Goal: Information Seeking & Learning: Learn about a topic

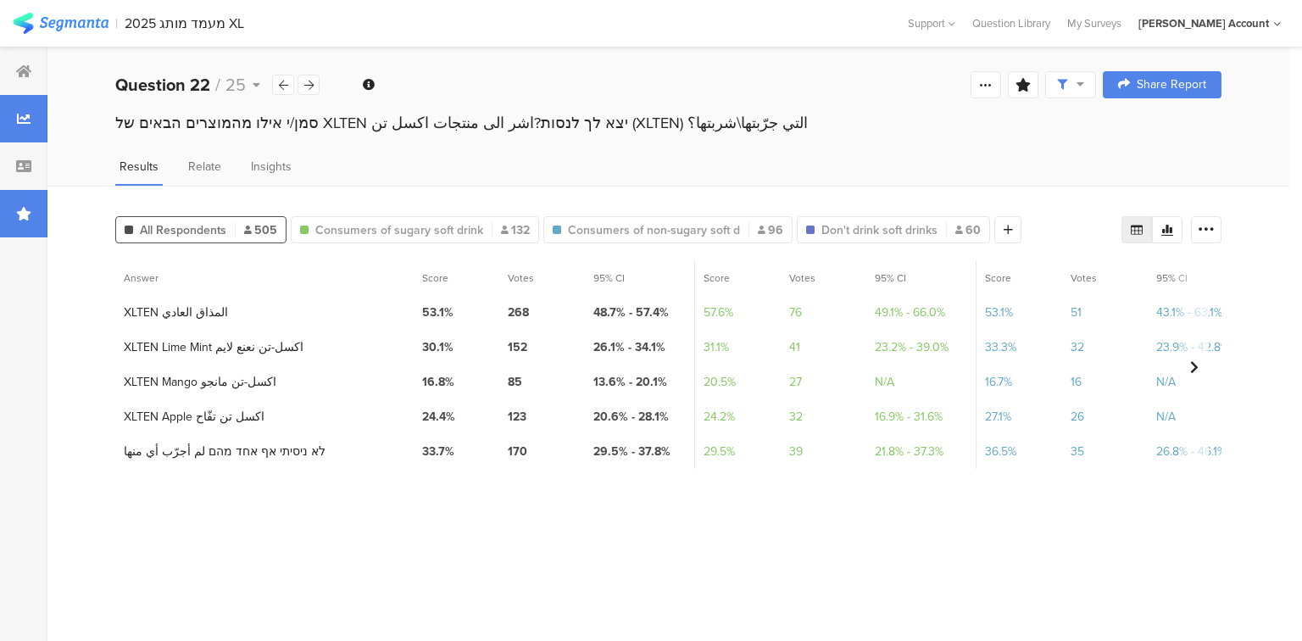
click at [13, 207] on div at bounding box center [23, 213] width 47 height 47
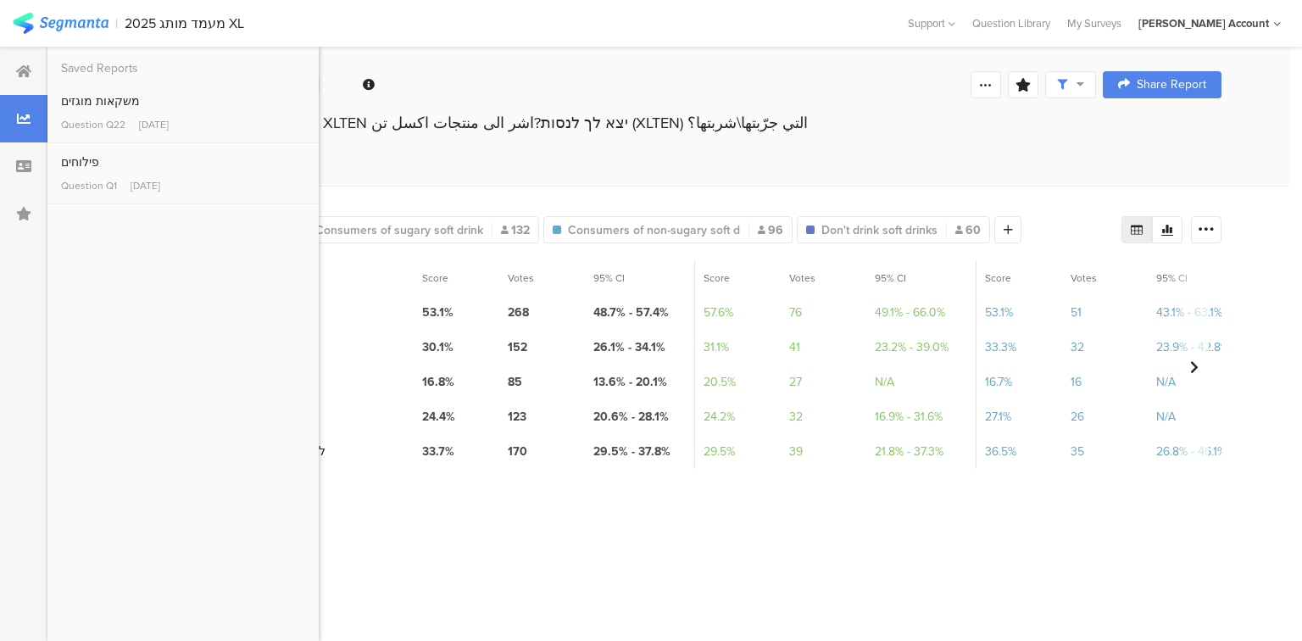
click at [570, 593] on section "Answer Score Votes 95% CI Score Votes 95% CI Score Votes 95% CI Score Votes 95%…" at bounding box center [668, 444] width 1106 height 368
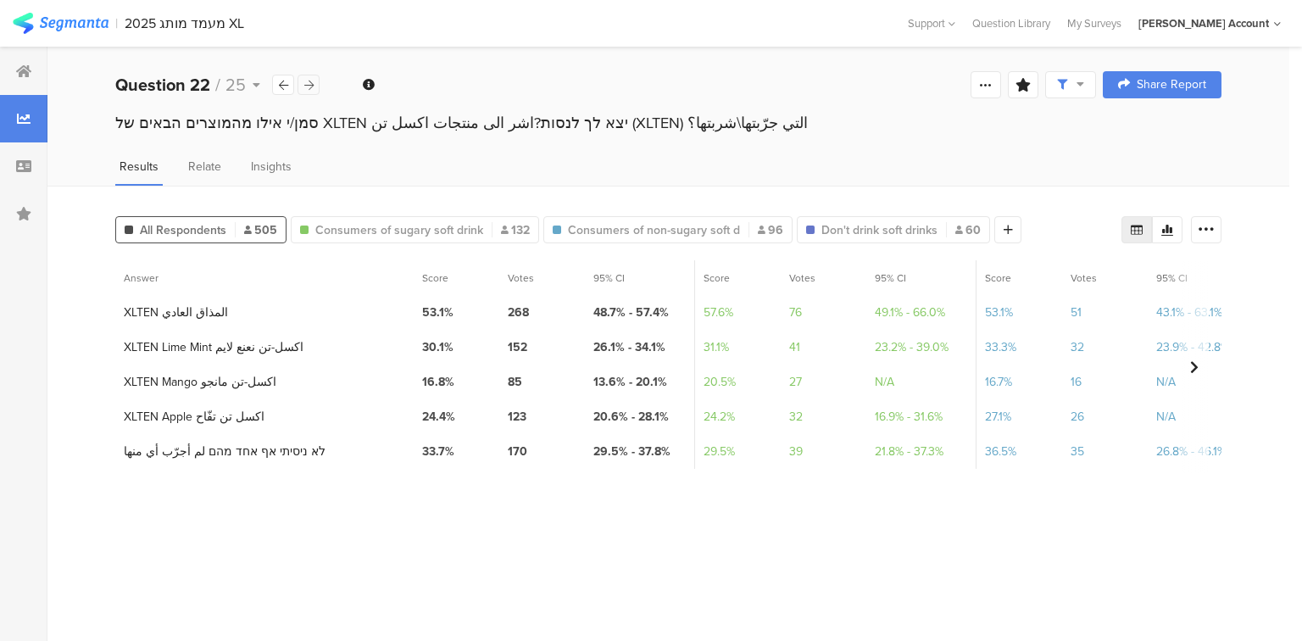
click at [304, 83] on icon at bounding box center [308, 85] width 9 height 11
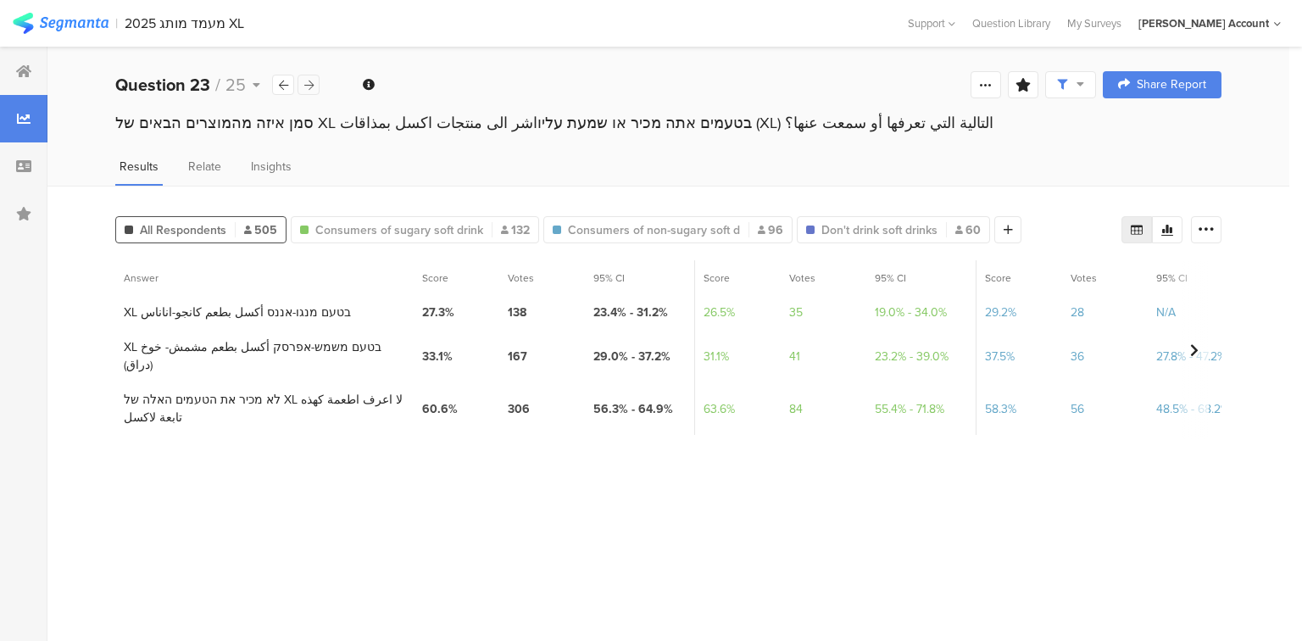
click at [304, 83] on icon at bounding box center [308, 85] width 9 height 11
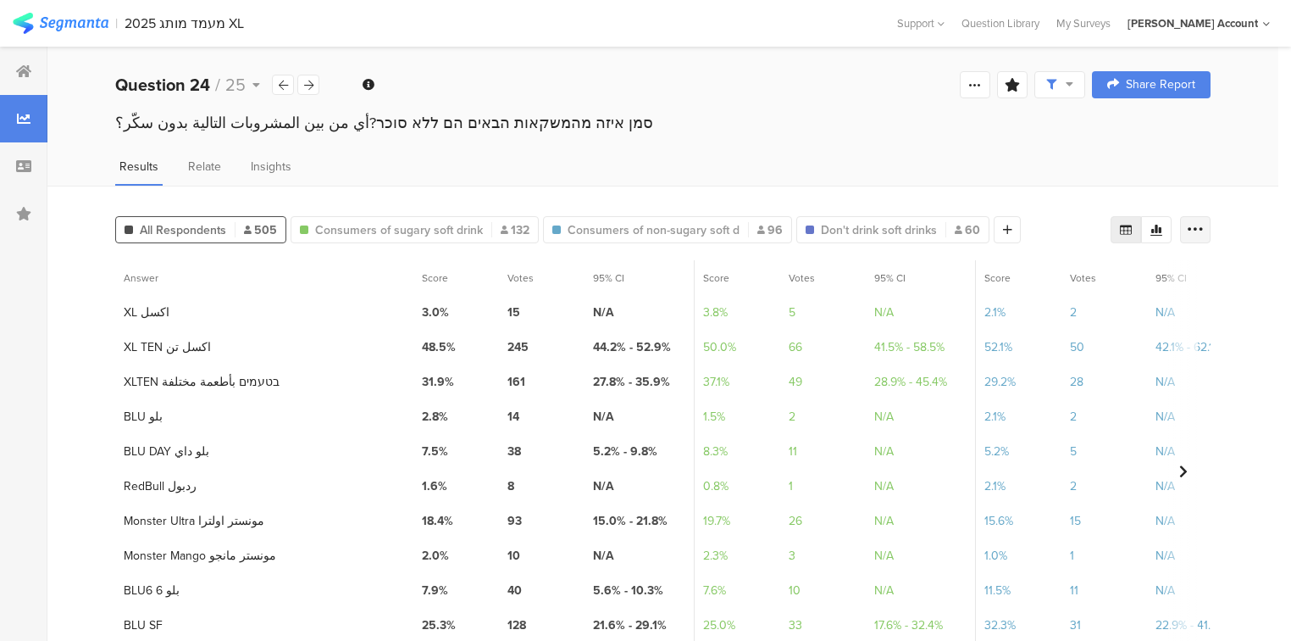
click at [1204, 229] on icon at bounding box center [1195, 229] width 17 height 17
click at [1068, 275] on span "Export as Excel" at bounding box center [1042, 277] width 80 height 17
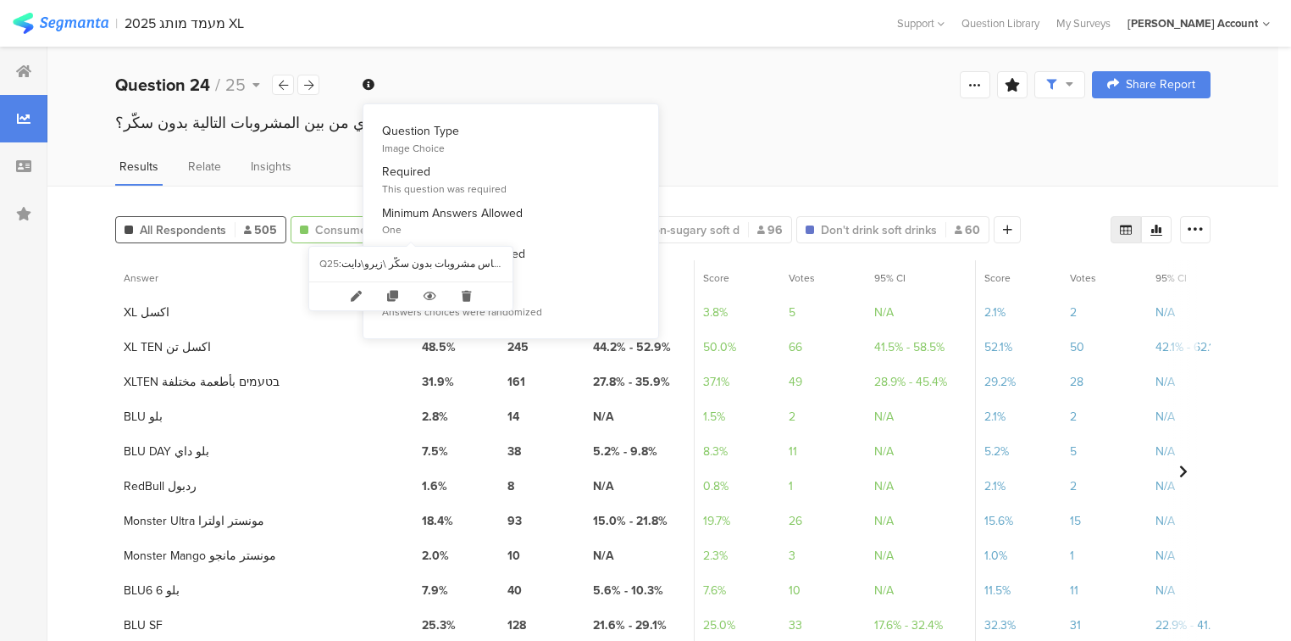
click at [336, 232] on span "Consumers of sugary soft drink" at bounding box center [399, 230] width 168 height 18
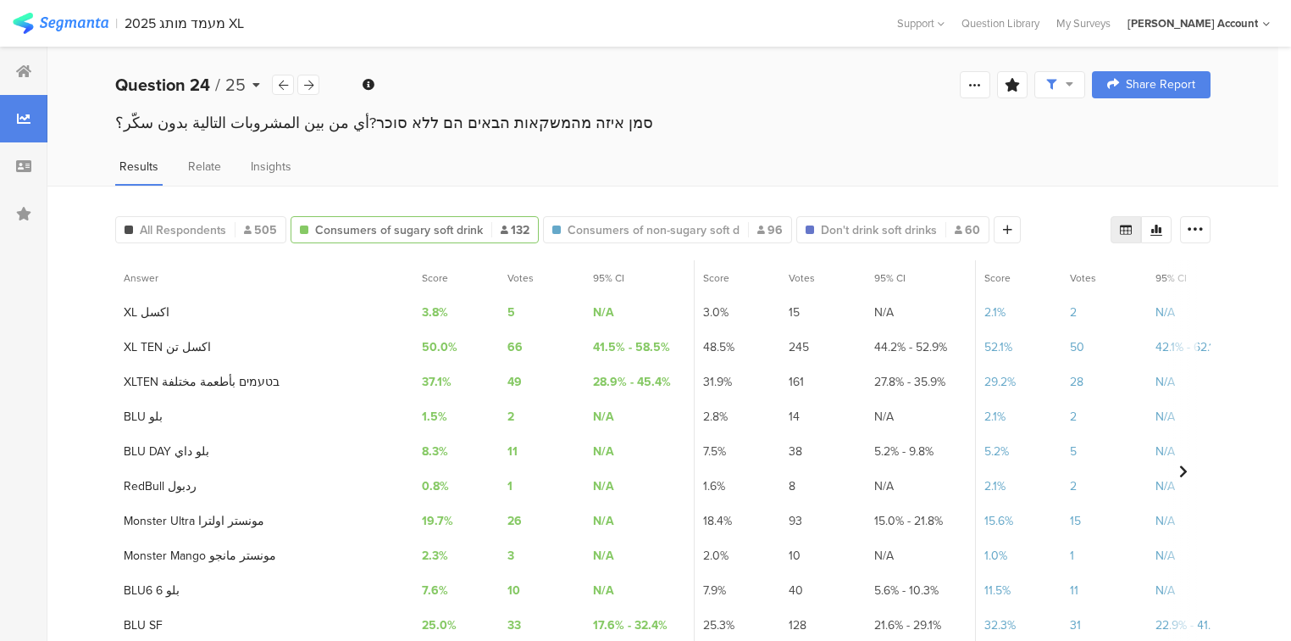
click at [121, 80] on b "Question 24" at bounding box center [162, 84] width 95 height 25
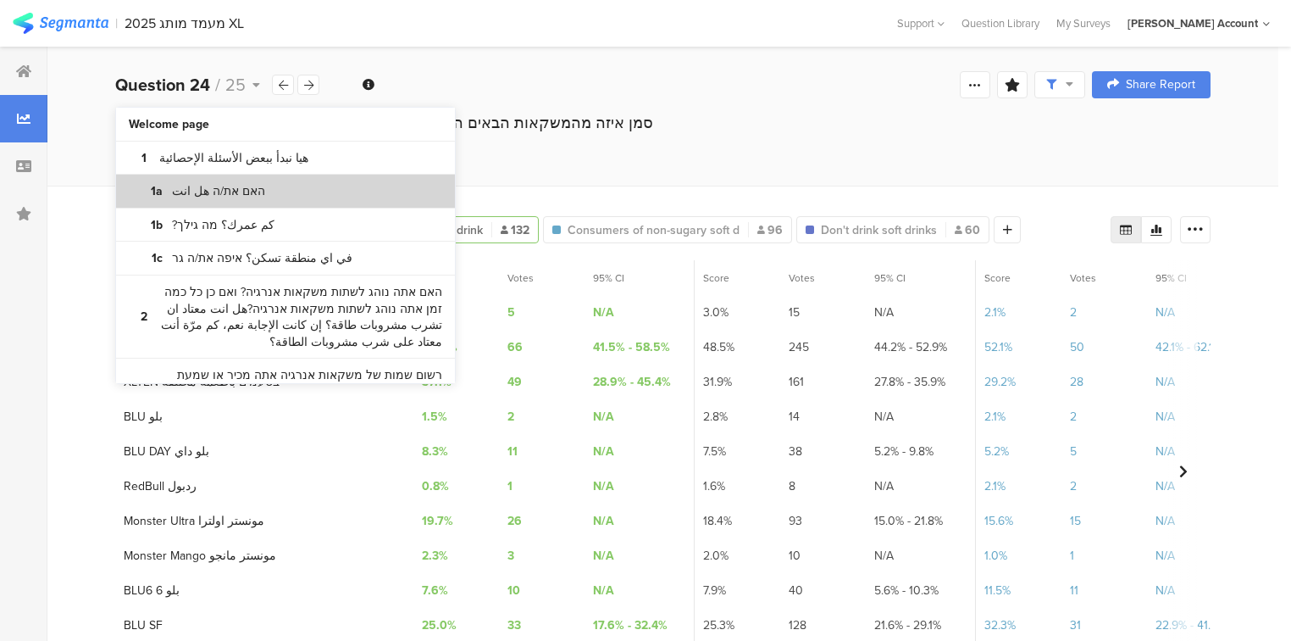
click at [177, 187] on bdi "האם את/ה هل انت" at bounding box center [218, 191] width 93 height 17
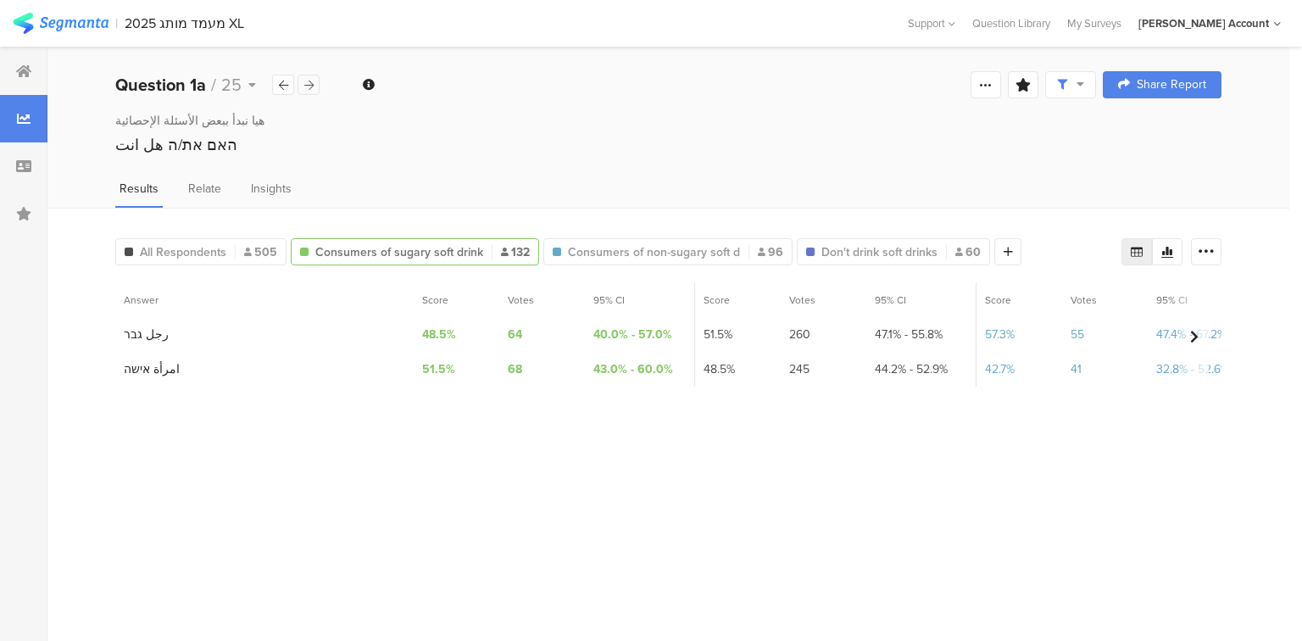
click at [305, 85] on icon at bounding box center [308, 85] width 9 height 11
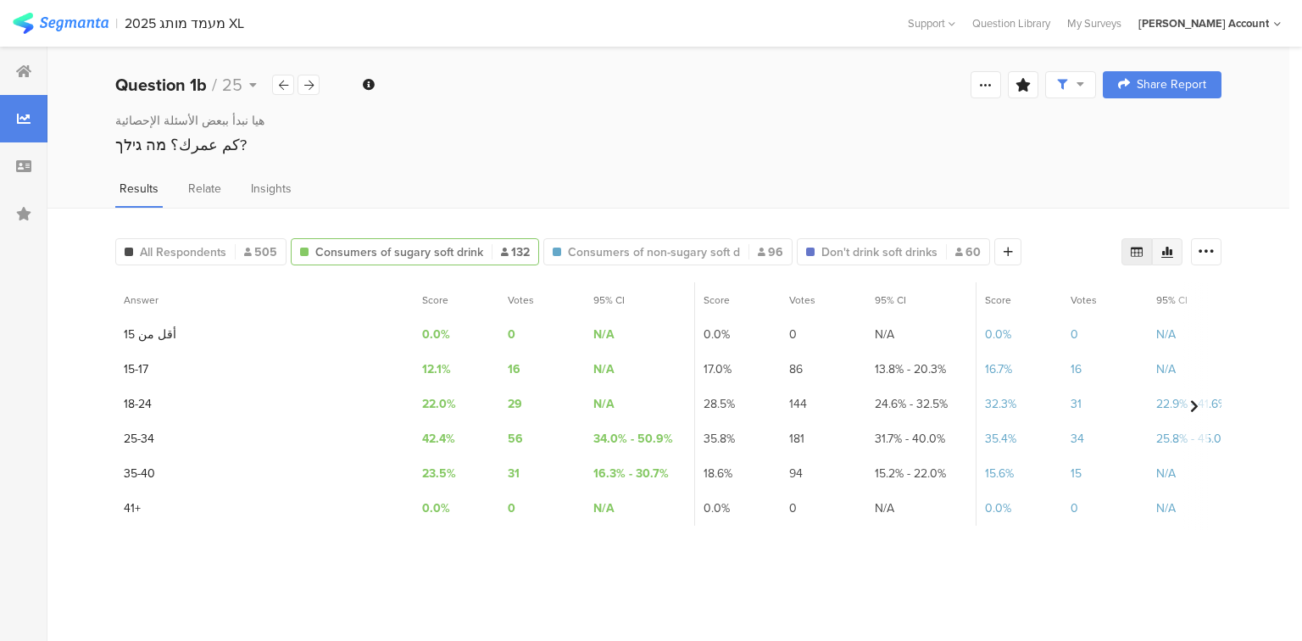
click at [1169, 248] on icon at bounding box center [1167, 252] width 12 height 11
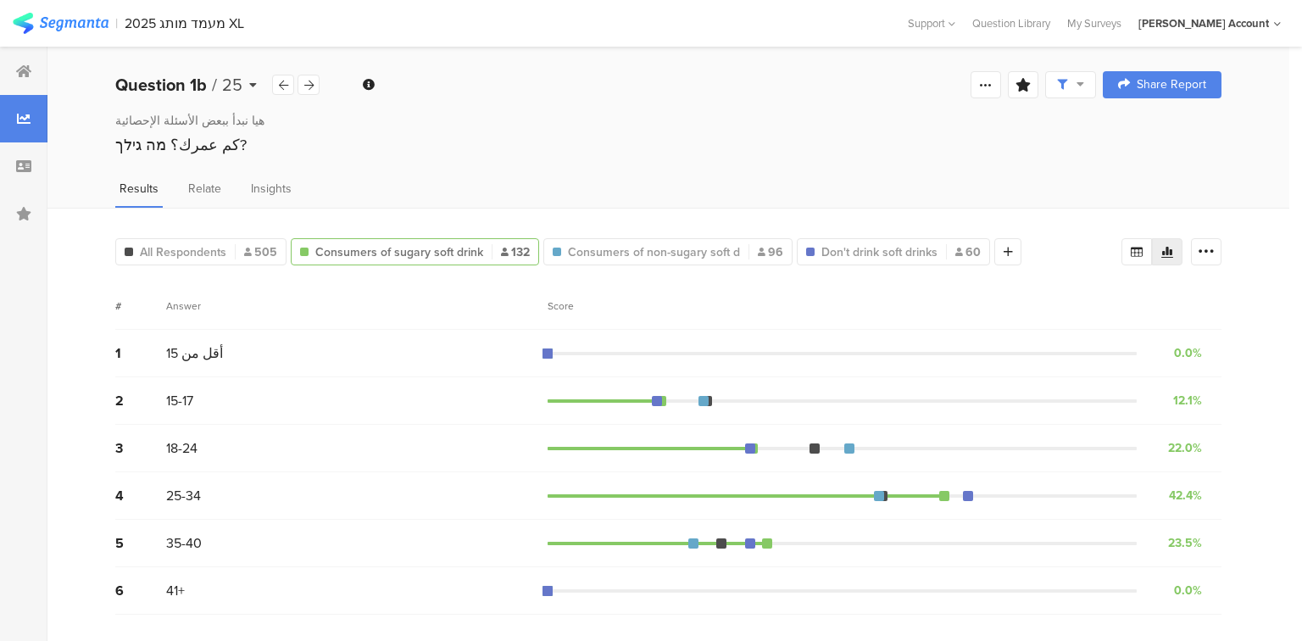
click at [171, 83] on b "Question 1b" at bounding box center [161, 84] width 92 height 25
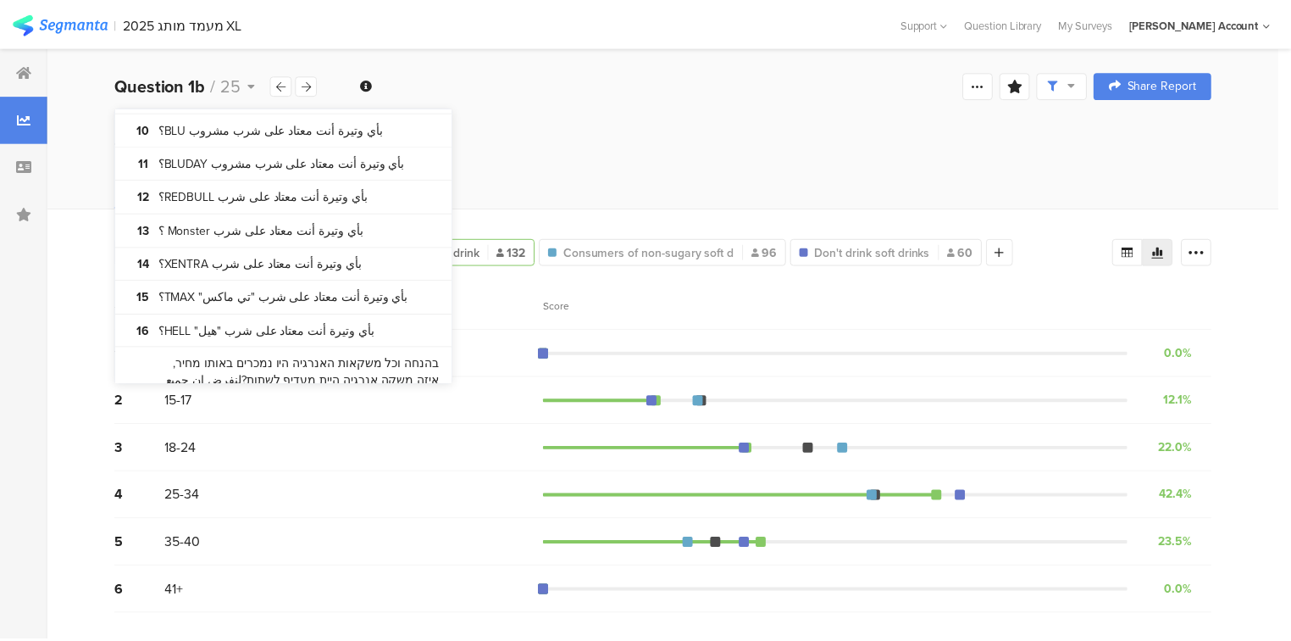
scroll to position [1951, 0]
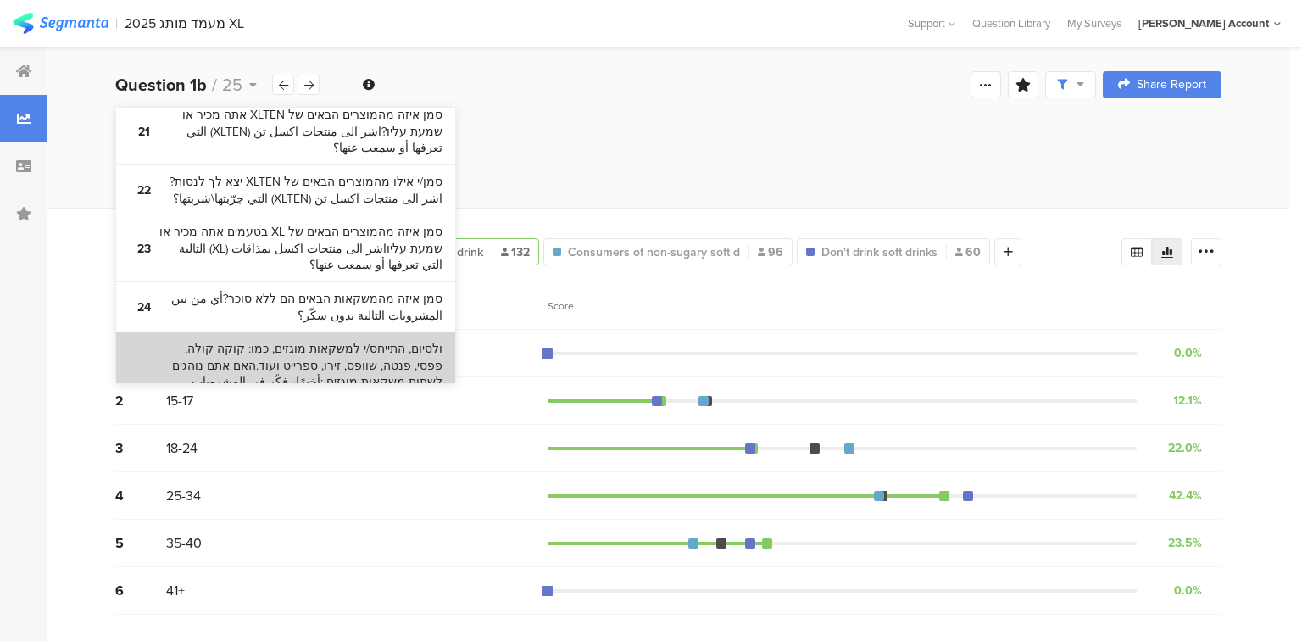
click at [256, 341] on bdi "ולסיום, התייחס/י למשקאות מוגזים, כמו: קוקה קולה, פפסי, פנטה, שוופס, זירו, ספריי…" at bounding box center [300, 391] width 283 height 100
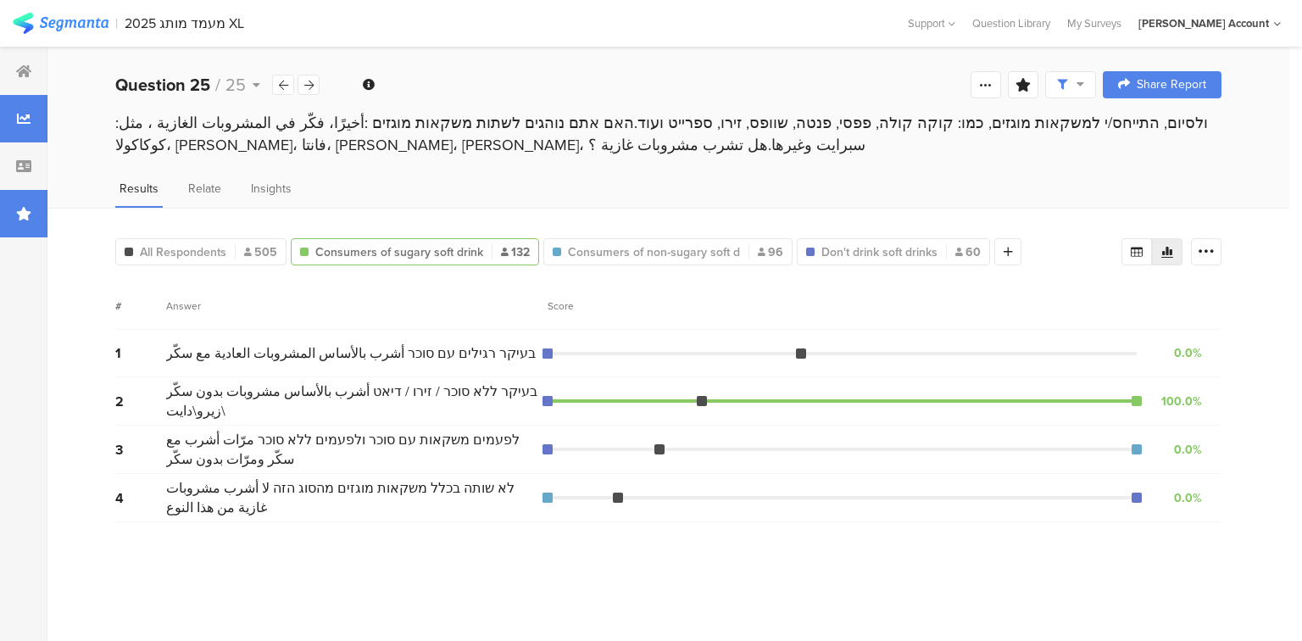
click at [36, 226] on div at bounding box center [23, 213] width 47 height 47
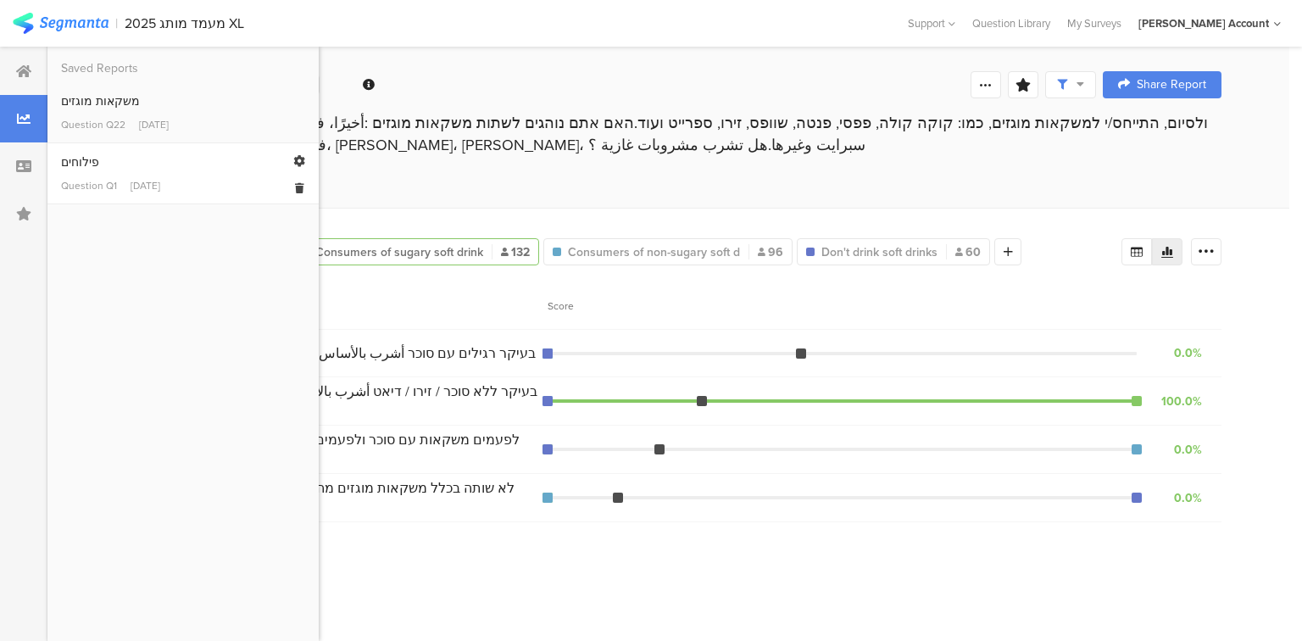
click at [75, 183] on div "Question Q1" at bounding box center [89, 185] width 56 height 15
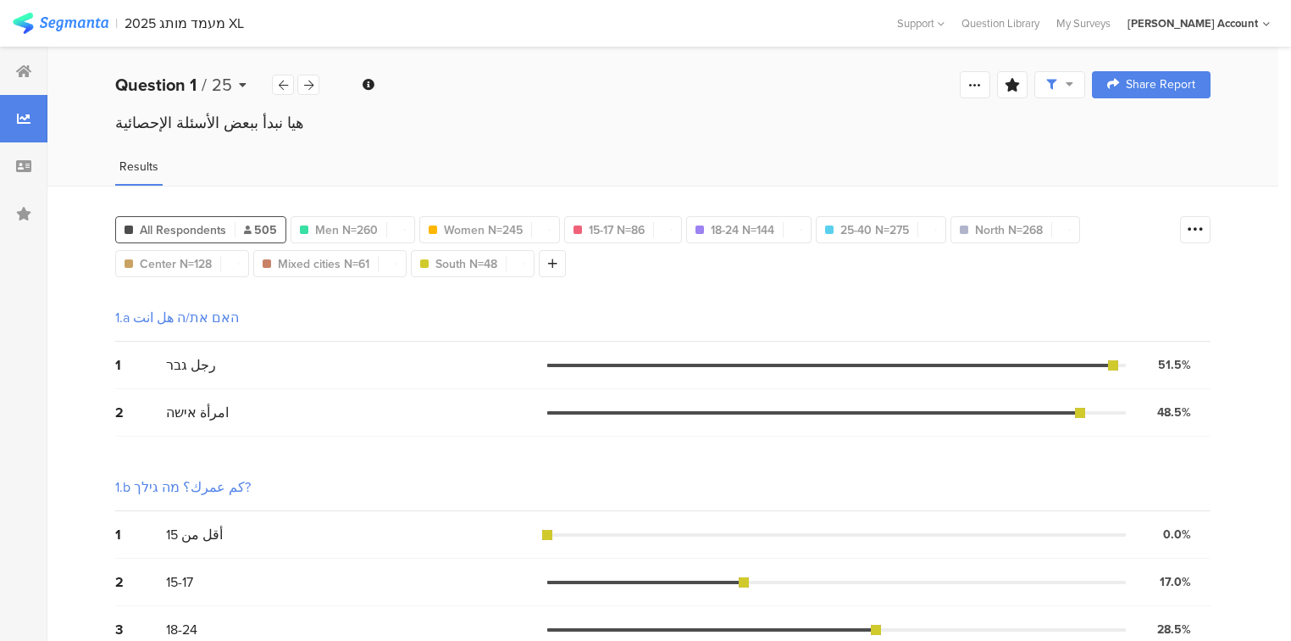
click at [188, 88] on b "Question 1" at bounding box center [155, 84] width 81 height 25
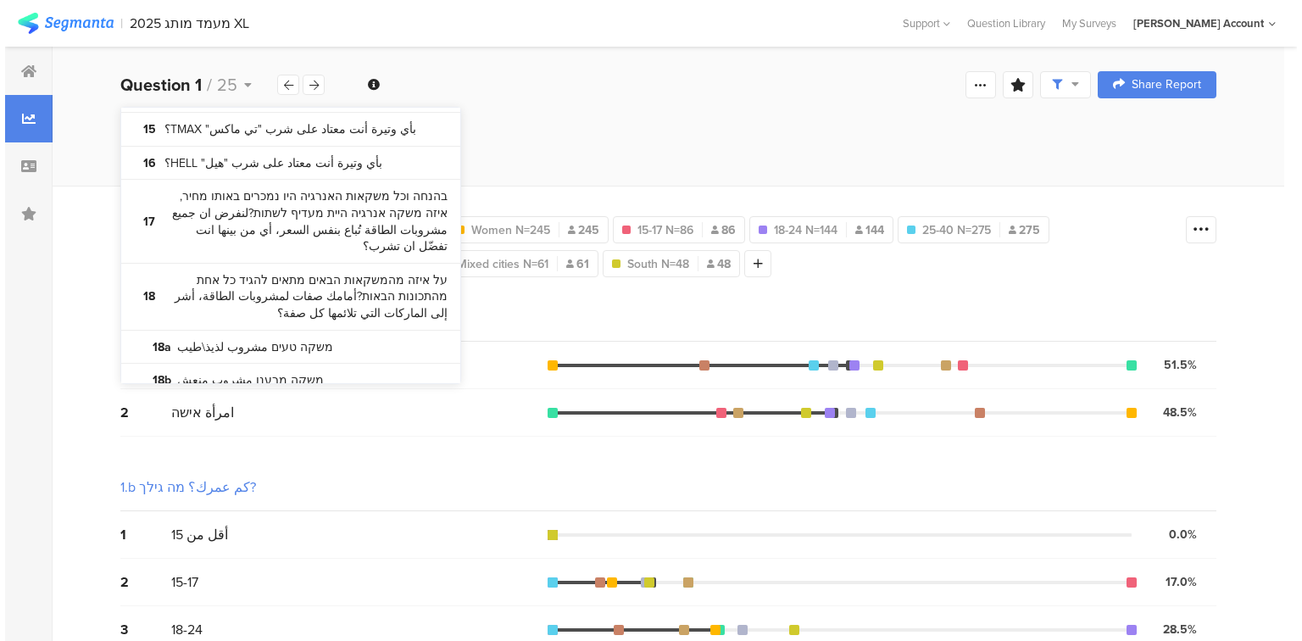
scroll to position [1951, 0]
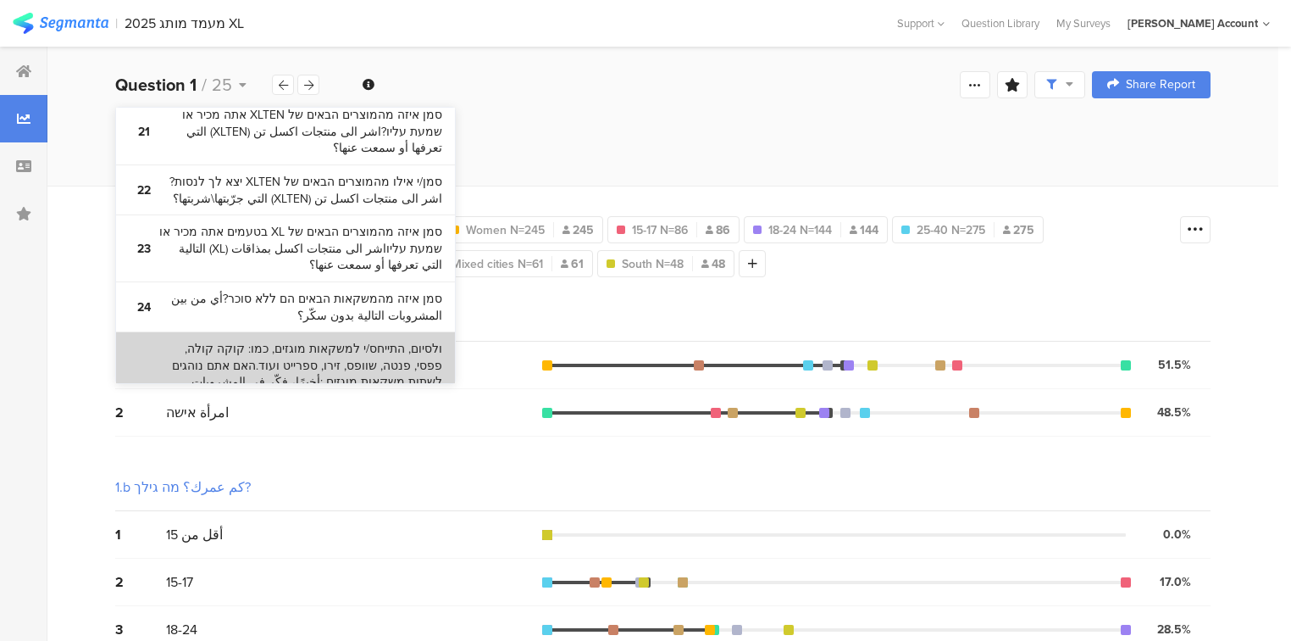
click at [314, 341] on bdi "ולסיום, התייחס/י למשקאות מוגזים, כמו: קוקה קולה, פפסי, פנטה, שוופס, זירו, ספריי…" at bounding box center [300, 391] width 283 height 100
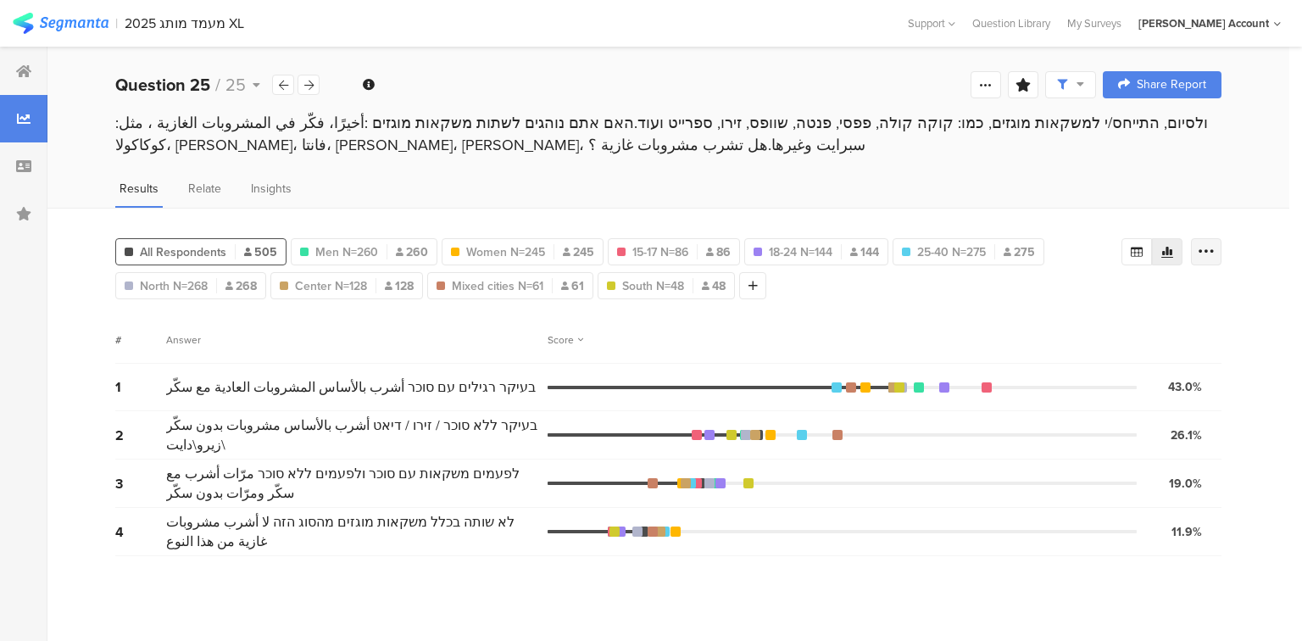
click at [1210, 254] on icon at bounding box center [1205, 251] width 17 height 17
click at [1130, 247] on icon at bounding box center [1137, 252] width 14 height 14
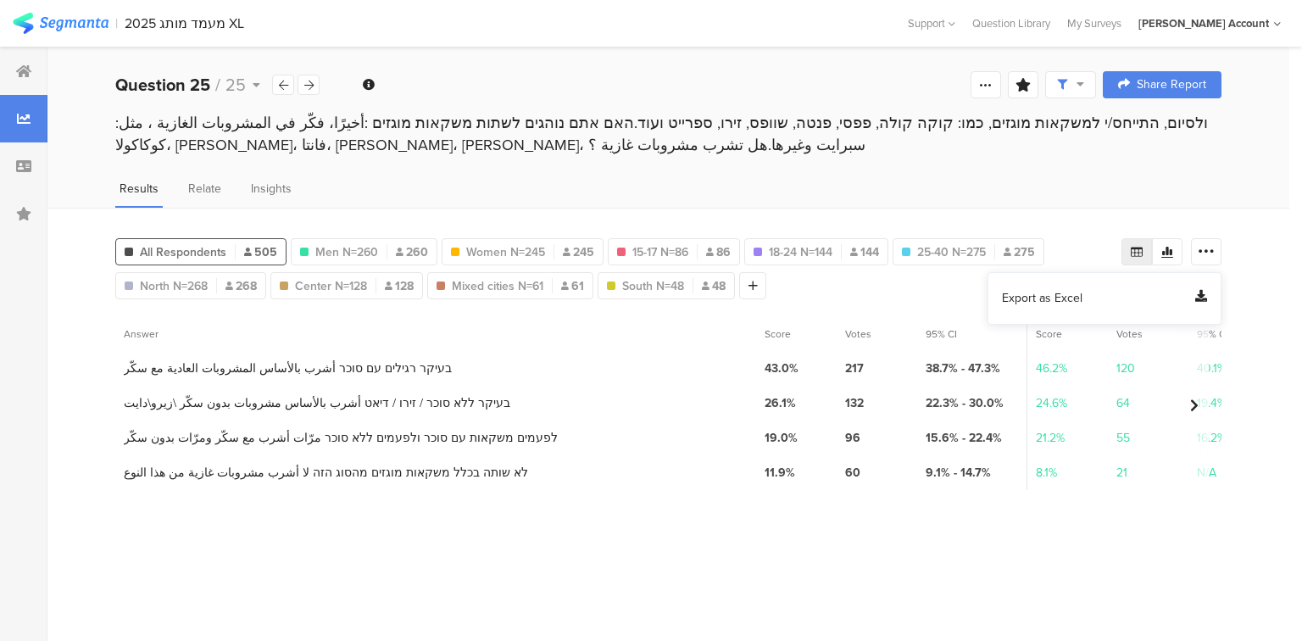
click at [1061, 303] on span "Export as Excel" at bounding box center [1042, 298] width 80 height 17
click at [31, 218] on div at bounding box center [23, 213] width 47 height 47
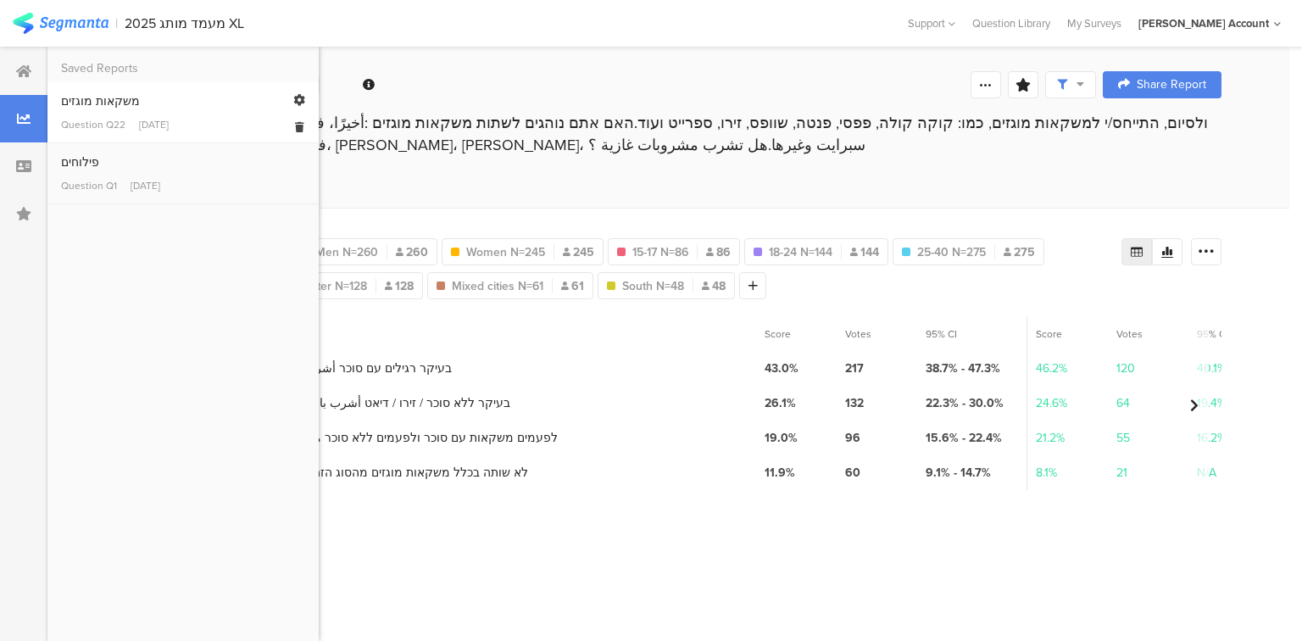
click at [75, 108] on div "משקאות מוגזים" at bounding box center [183, 101] width 244 height 18
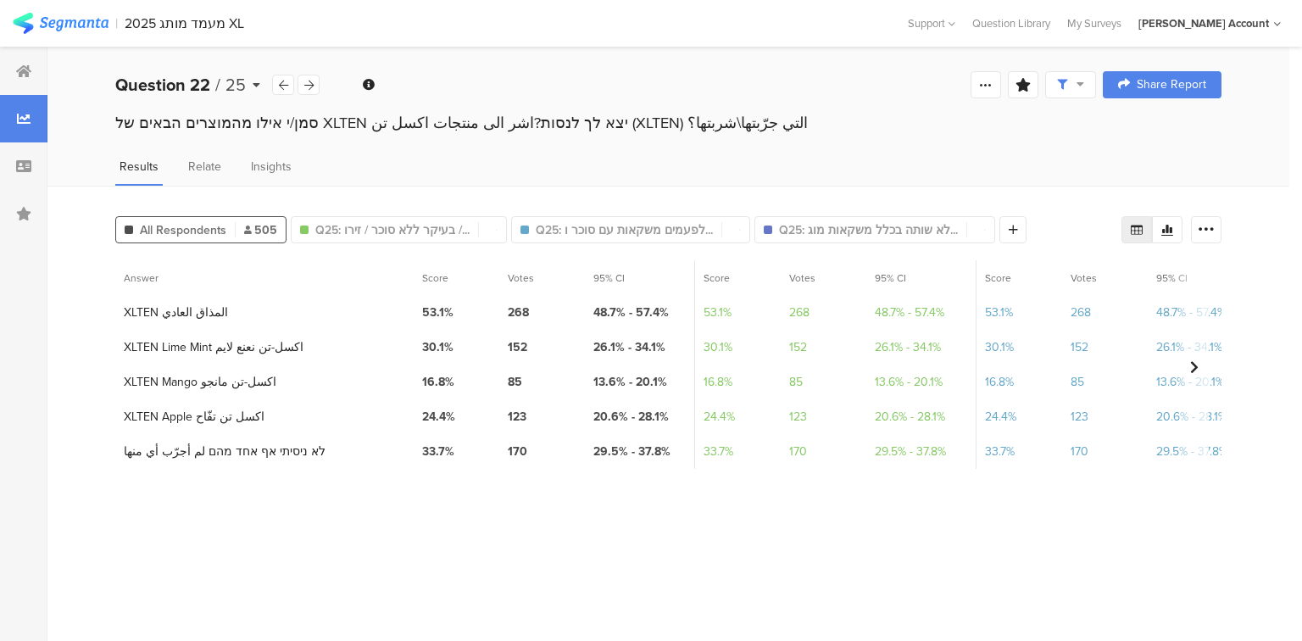
click at [162, 86] on b "Question 22" at bounding box center [162, 84] width 95 height 25
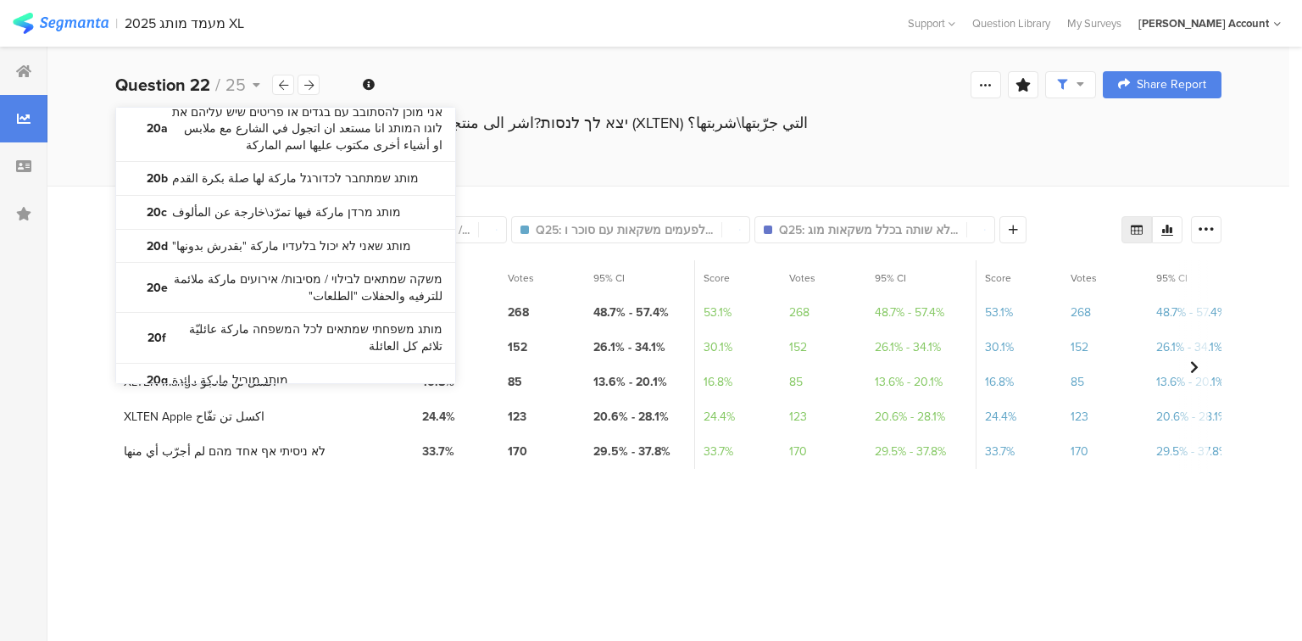
scroll to position [1951, 0]
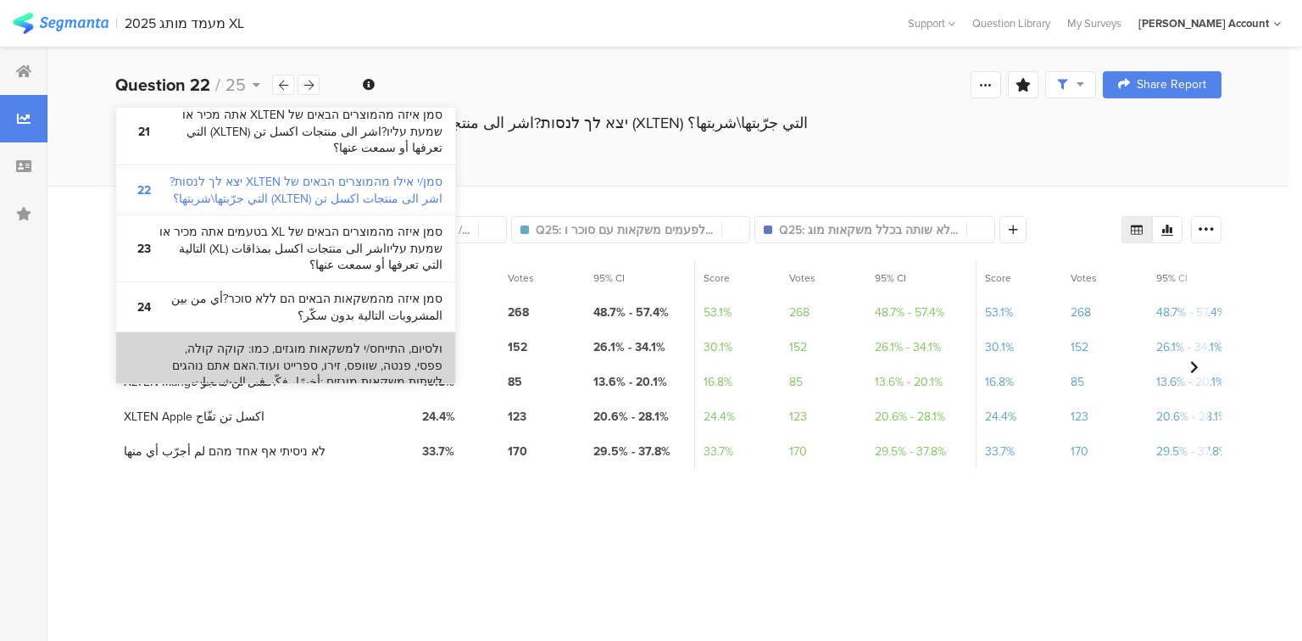
click at [247, 341] on bdi "ולסיום, התייחס/י למשקאות מוגזים, כמו: קוקה קולה, פפסי, פנטה, שוופס, זירו, ספריי…" at bounding box center [300, 391] width 283 height 100
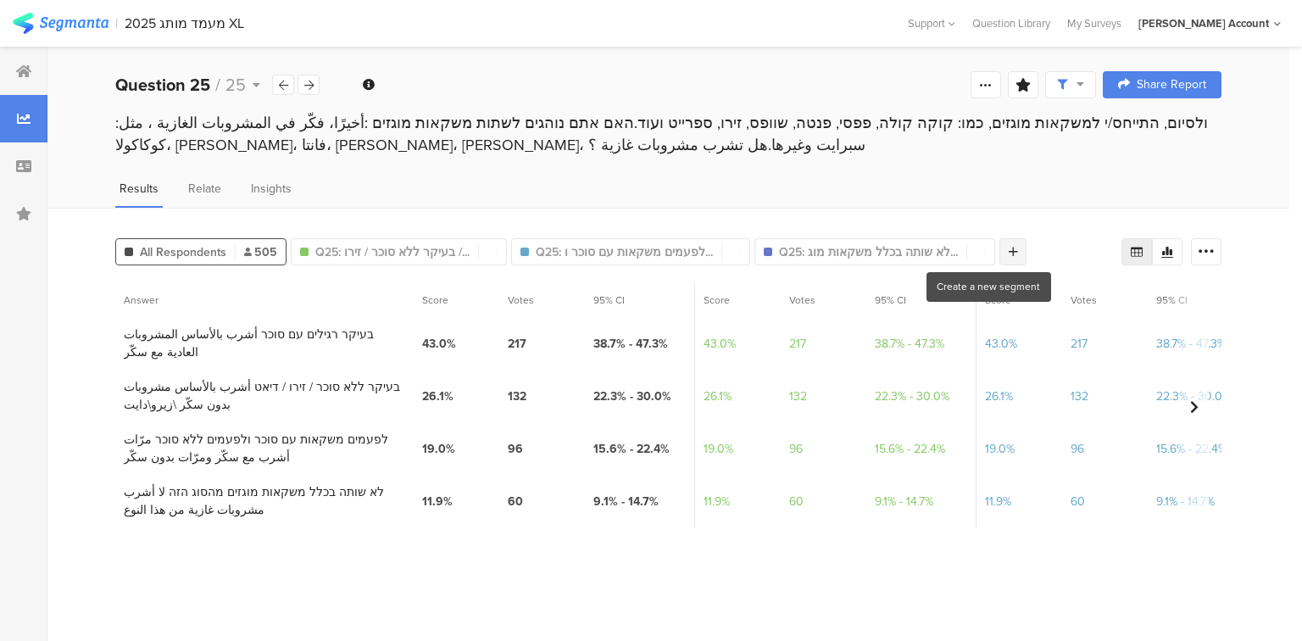
click at [1008, 246] on icon at bounding box center [1012, 252] width 9 height 12
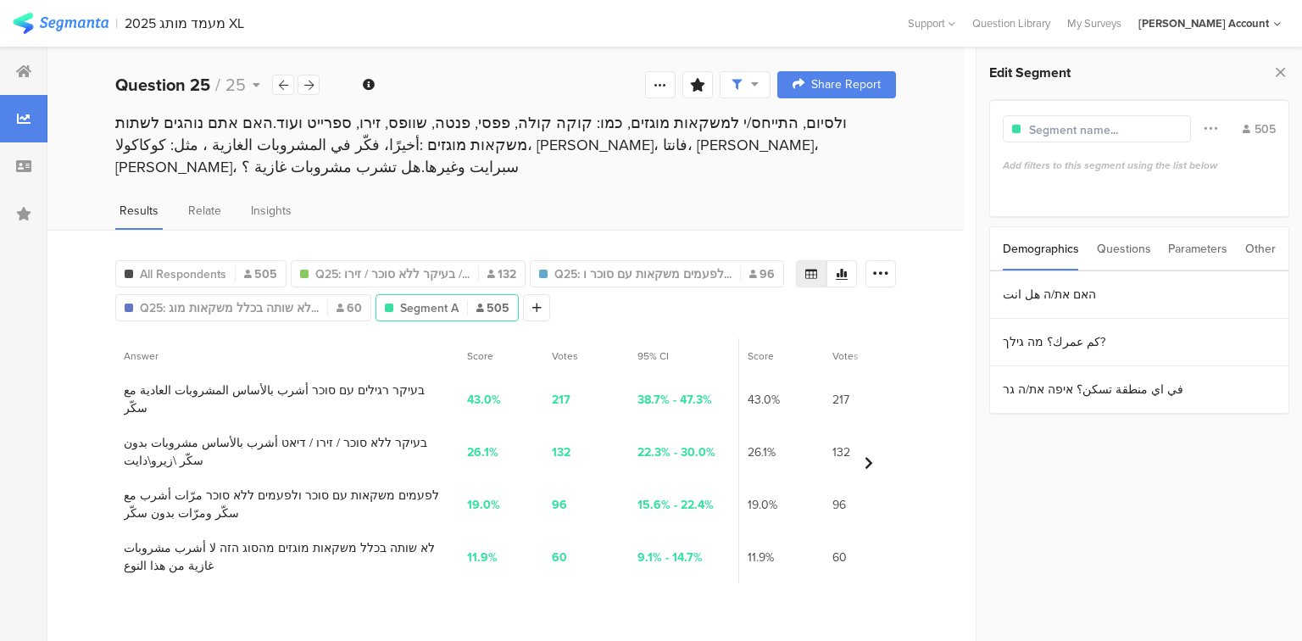
click at [1098, 241] on div "Questions" at bounding box center [1123, 248] width 54 height 43
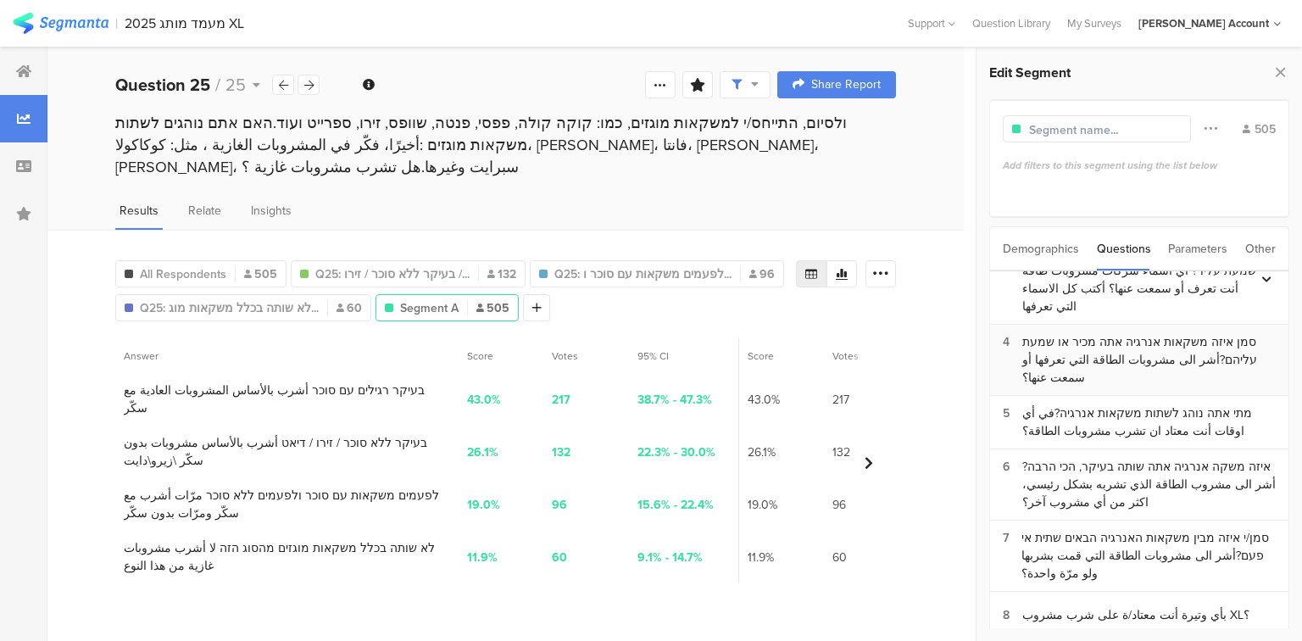
scroll to position [203, 0]
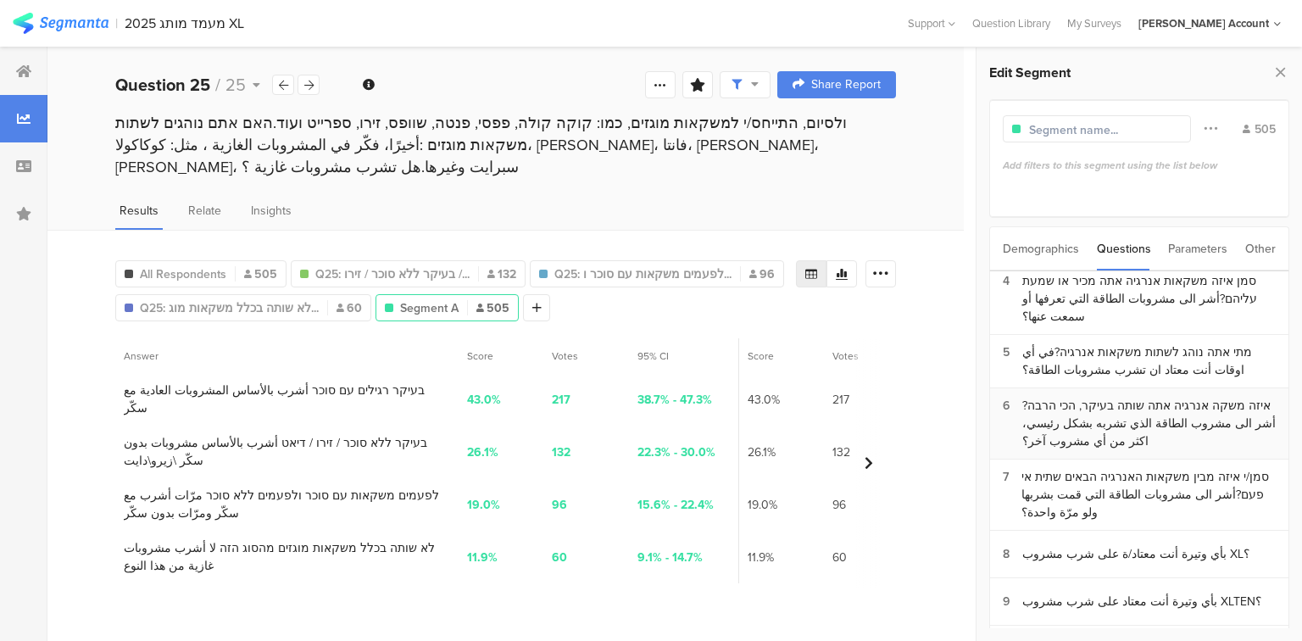
click at [1030, 397] on div "איזה משקה אנרגיה אתה שותה בעיקר, הכי הרבה?أشر الى مشروب الطاقة الذي تشربه بشكل …" at bounding box center [1148, 423] width 253 height 53
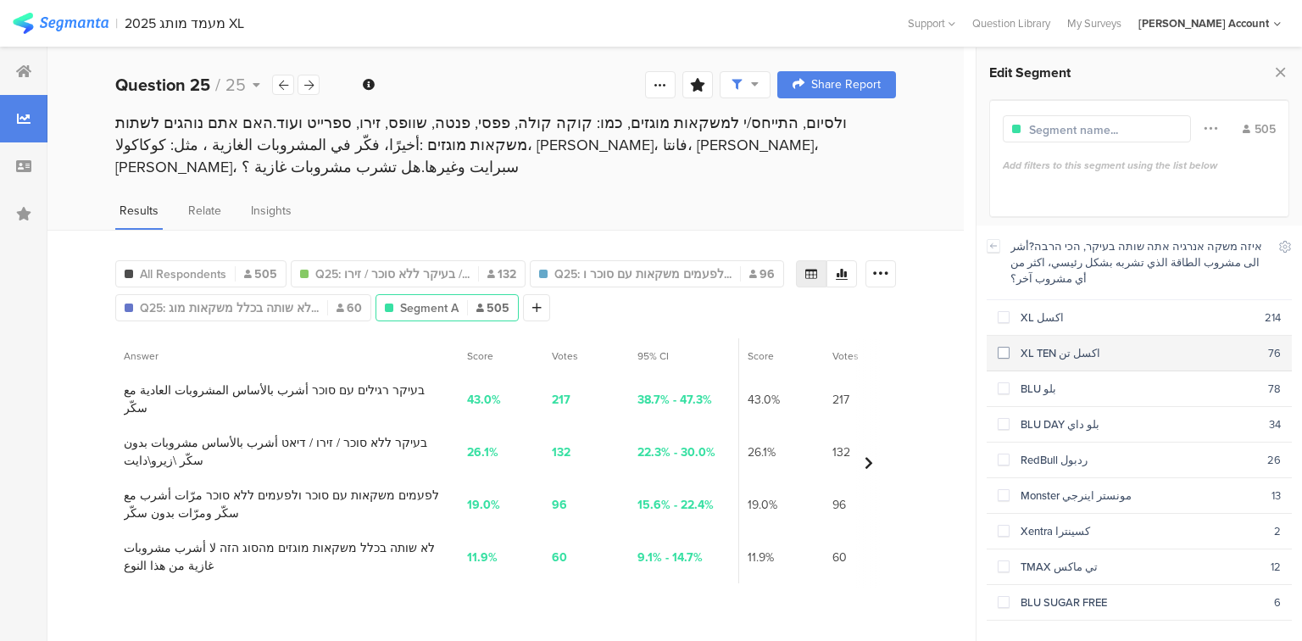
click at [1041, 345] on div "XL TEN اكسل تن" at bounding box center [1138, 353] width 258 height 16
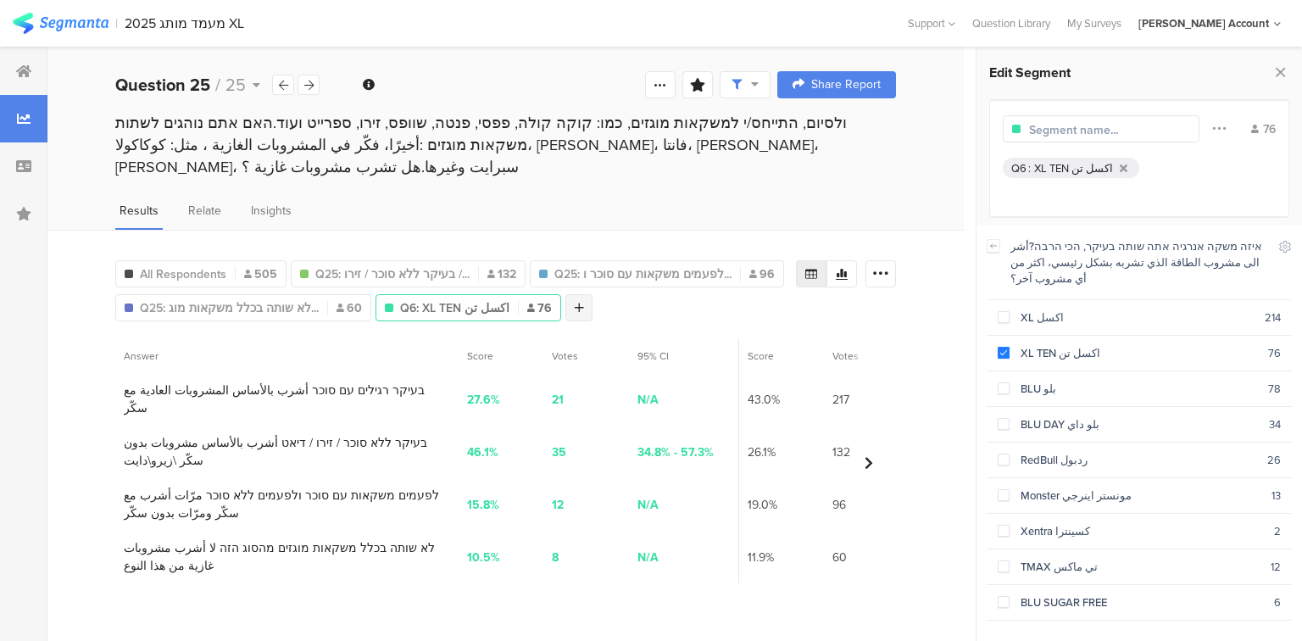
click at [565, 294] on div at bounding box center [578, 307] width 27 height 27
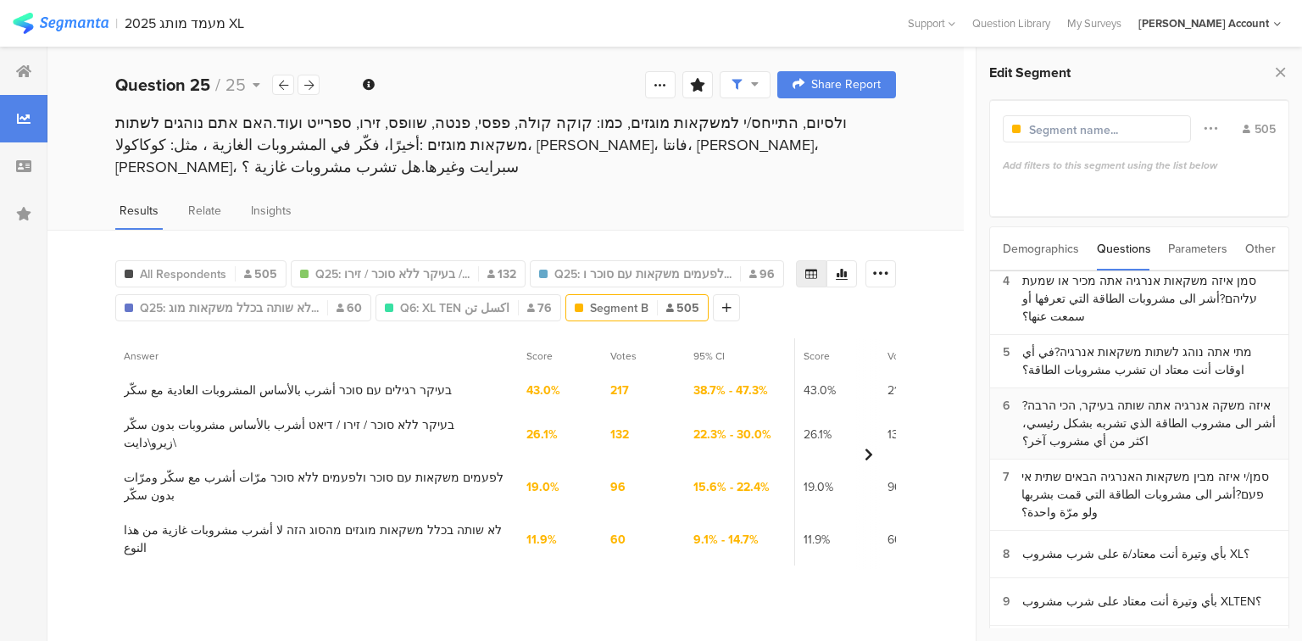
click at [1086, 397] on div "איזה משקה אנרגיה אתה שותה בעיקר, הכי הרבה?أشر الى مشروب الطاقة الذي تشربه بشكل …" at bounding box center [1148, 423] width 253 height 53
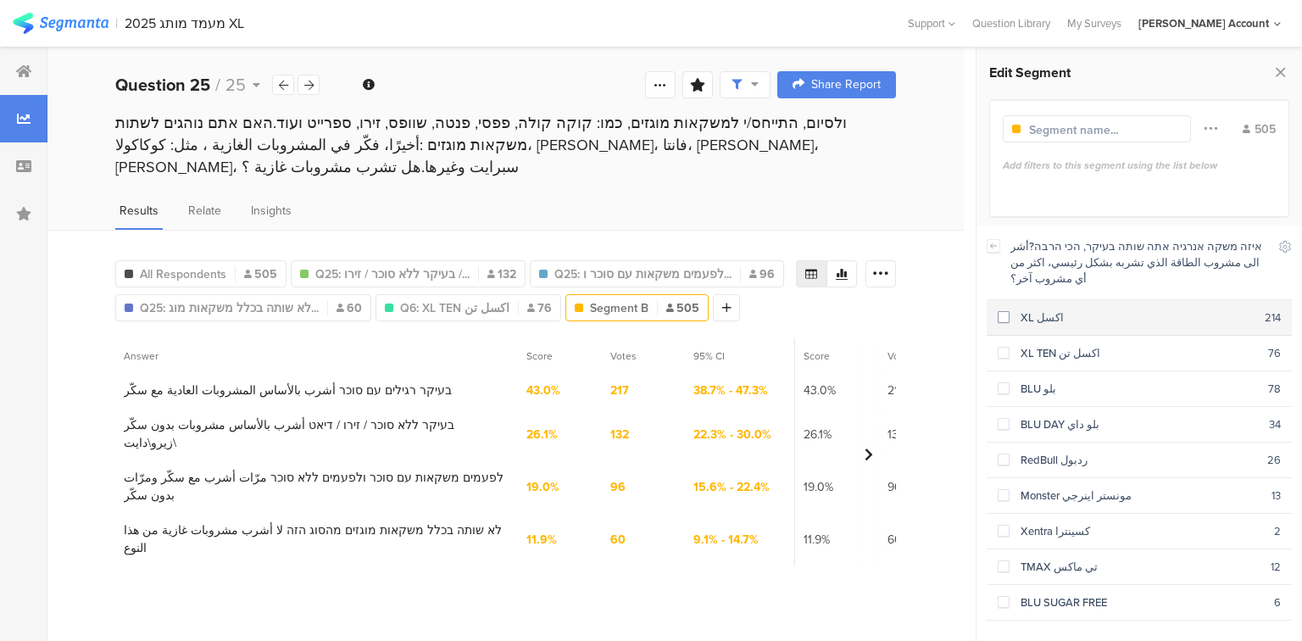
click at [1044, 309] on div "XL اكسل" at bounding box center [1136, 317] width 255 height 16
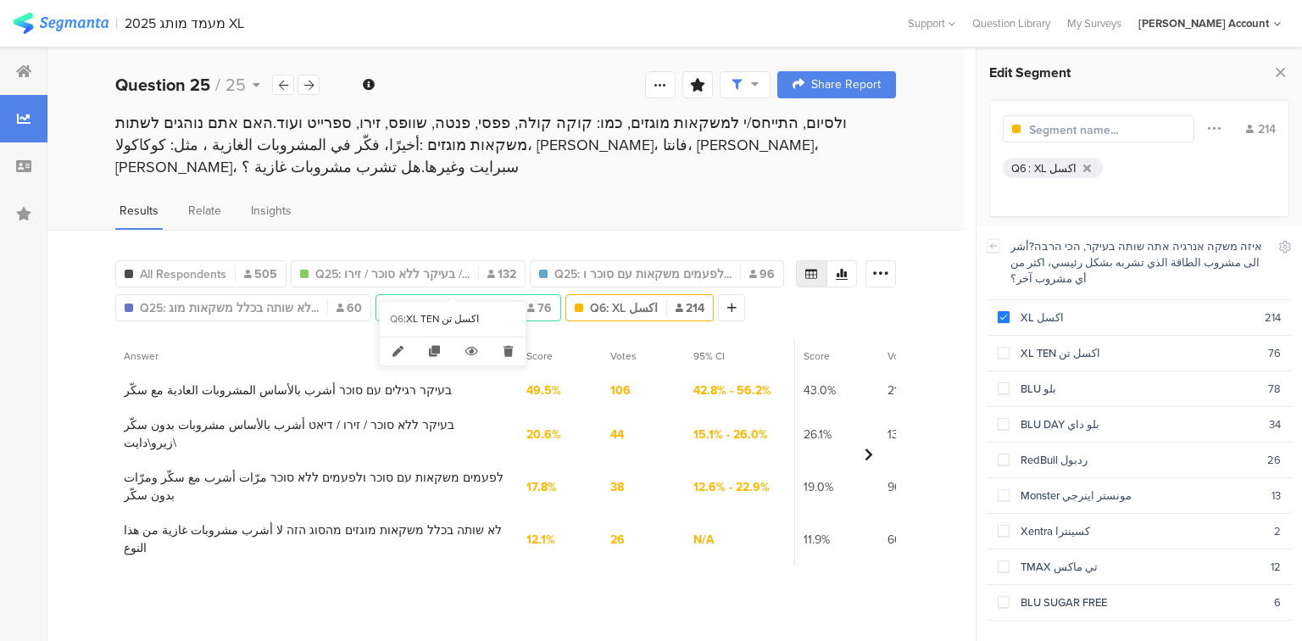
click at [436, 299] on span "Q6: XL TEN اكسل تن" at bounding box center [454, 308] width 109 height 18
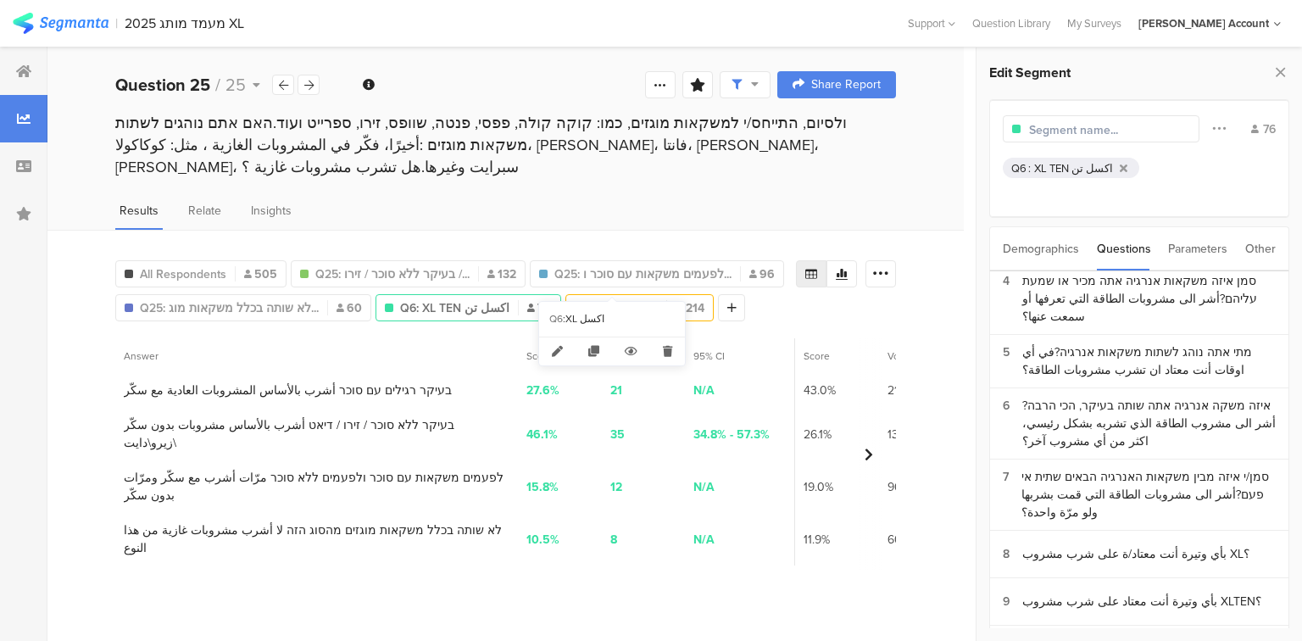
click at [594, 299] on span "Q6: XL اكسل" at bounding box center [624, 308] width 68 height 18
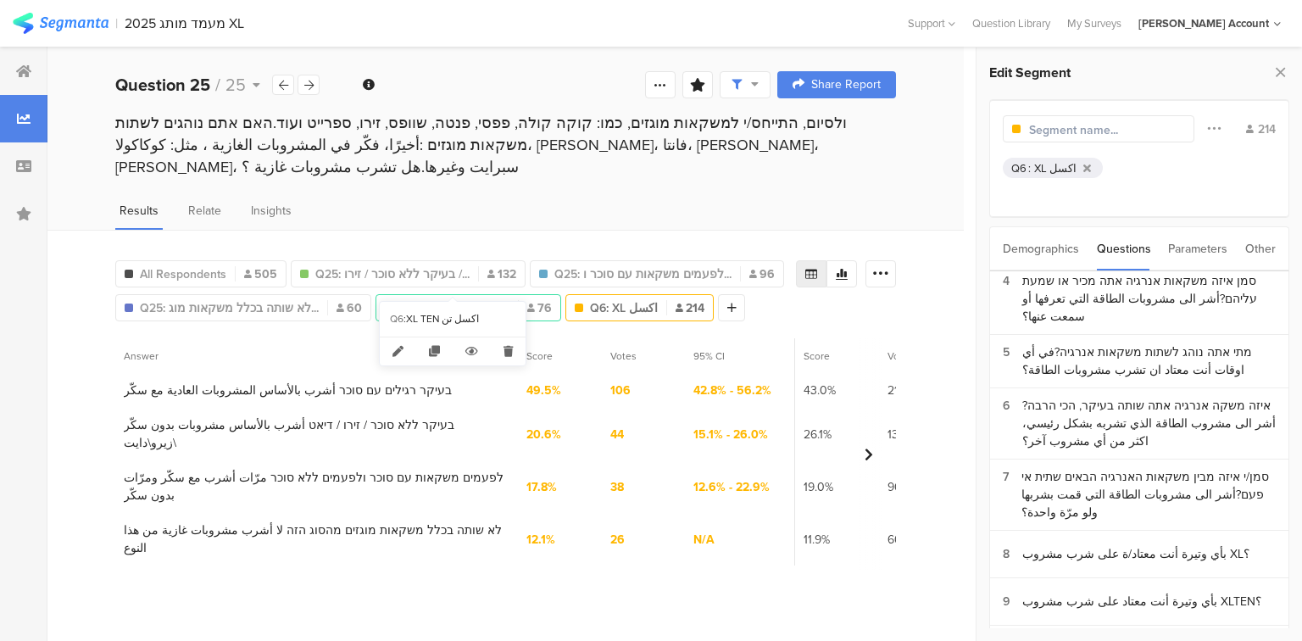
click at [480, 299] on span "Q6: XL TEN اكسل تن" at bounding box center [454, 308] width 109 height 18
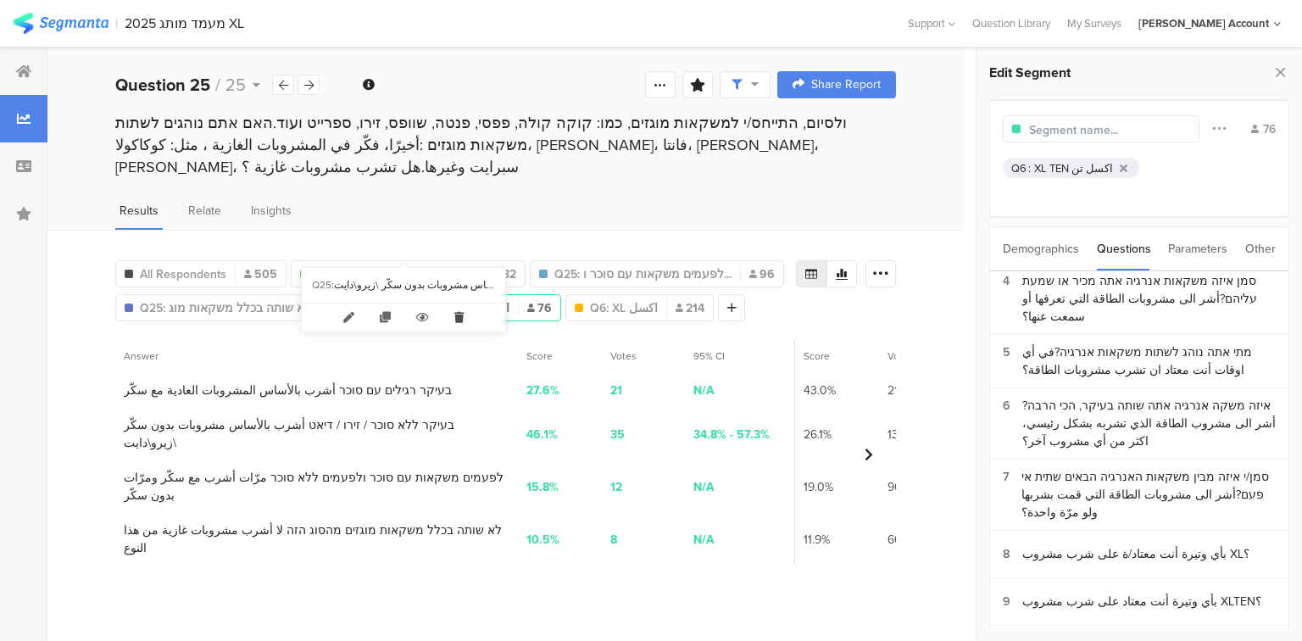
click at [459, 319] on icon at bounding box center [458, 317] width 35 height 28
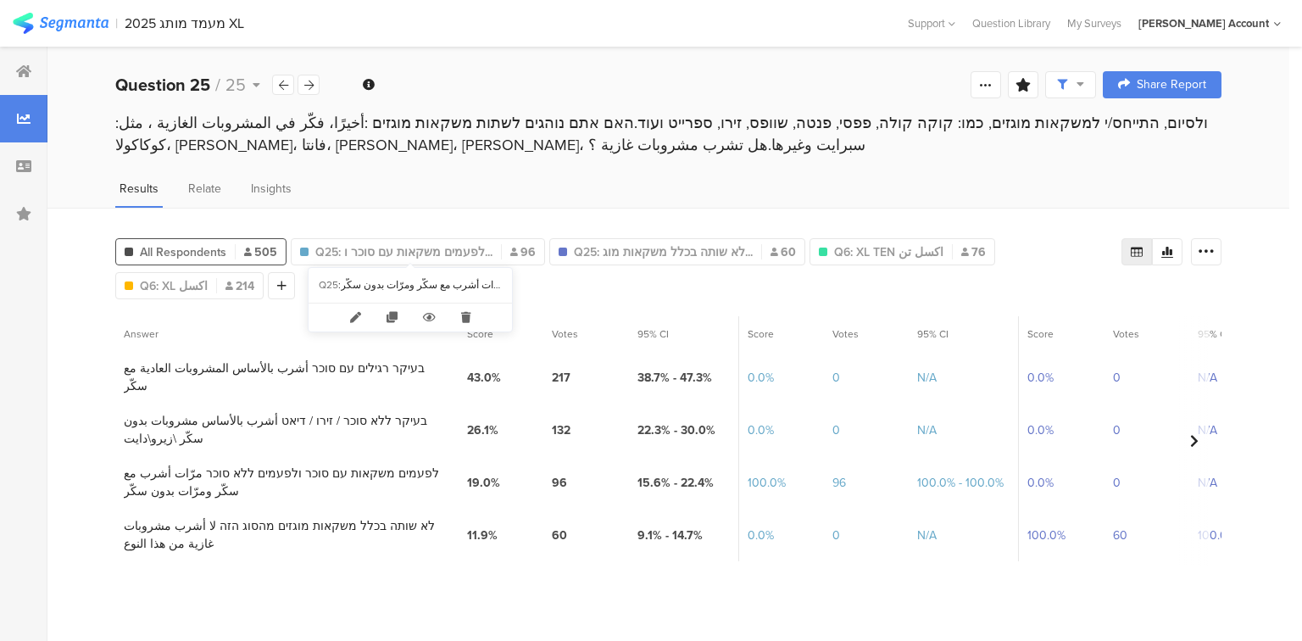
click at [466, 325] on icon at bounding box center [465, 317] width 35 height 28
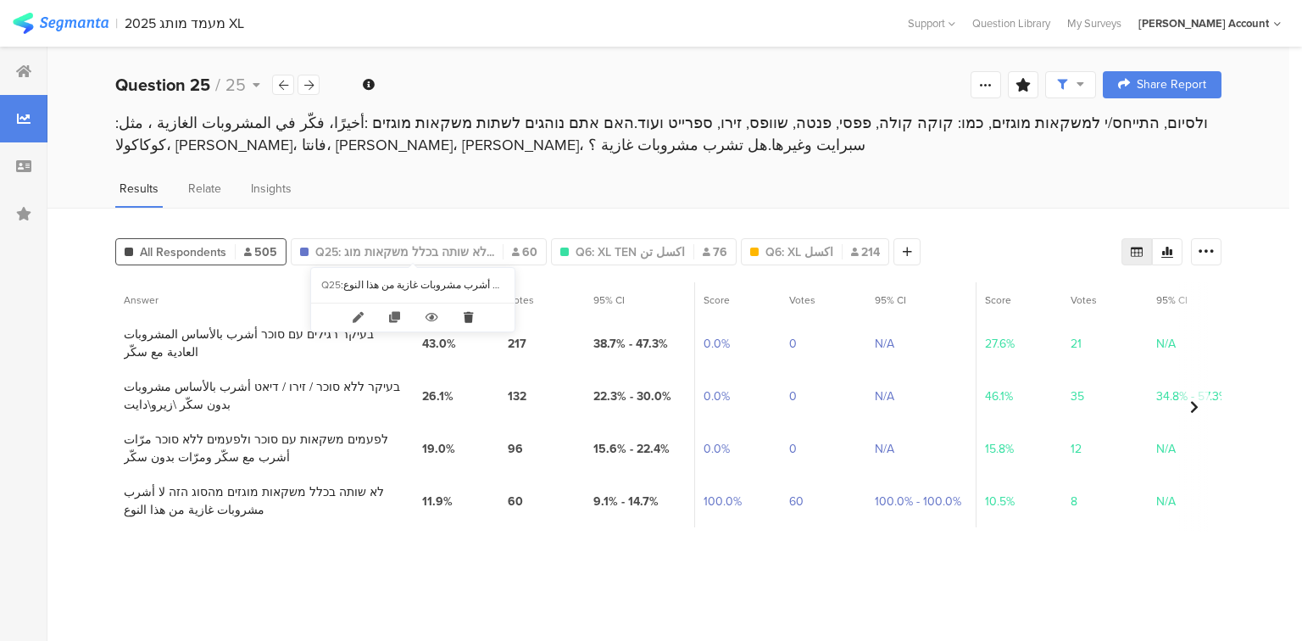
click at [464, 319] on icon at bounding box center [468, 317] width 35 height 28
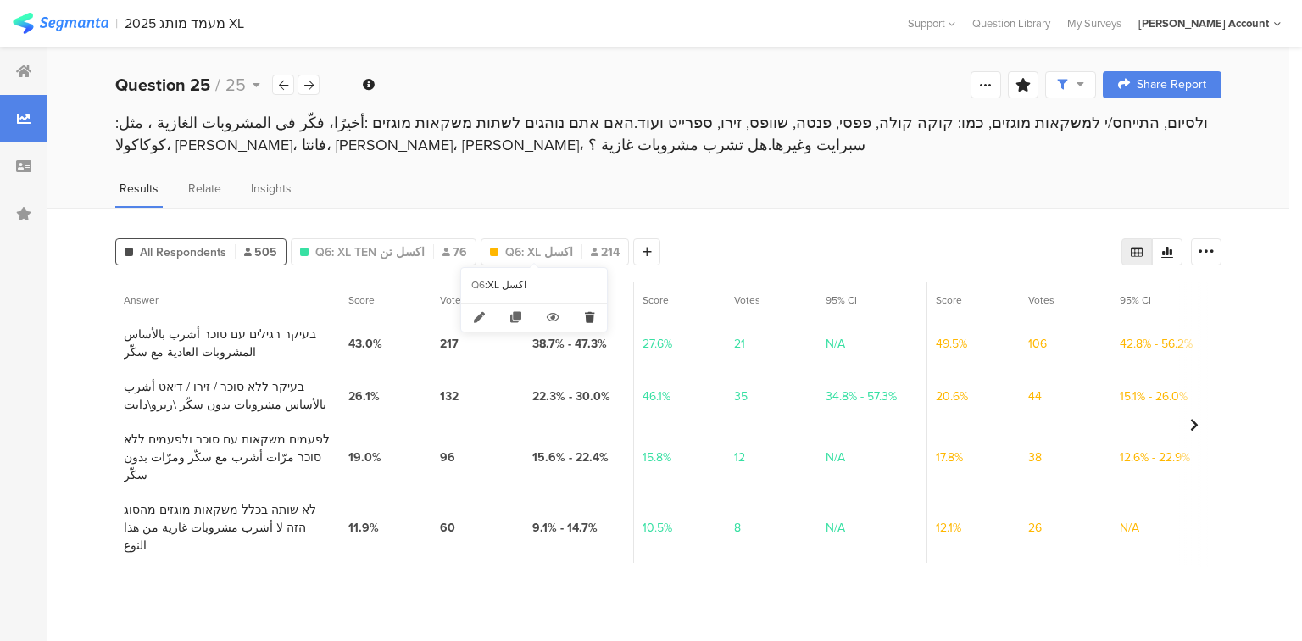
click at [589, 316] on icon at bounding box center [589, 317] width 35 height 28
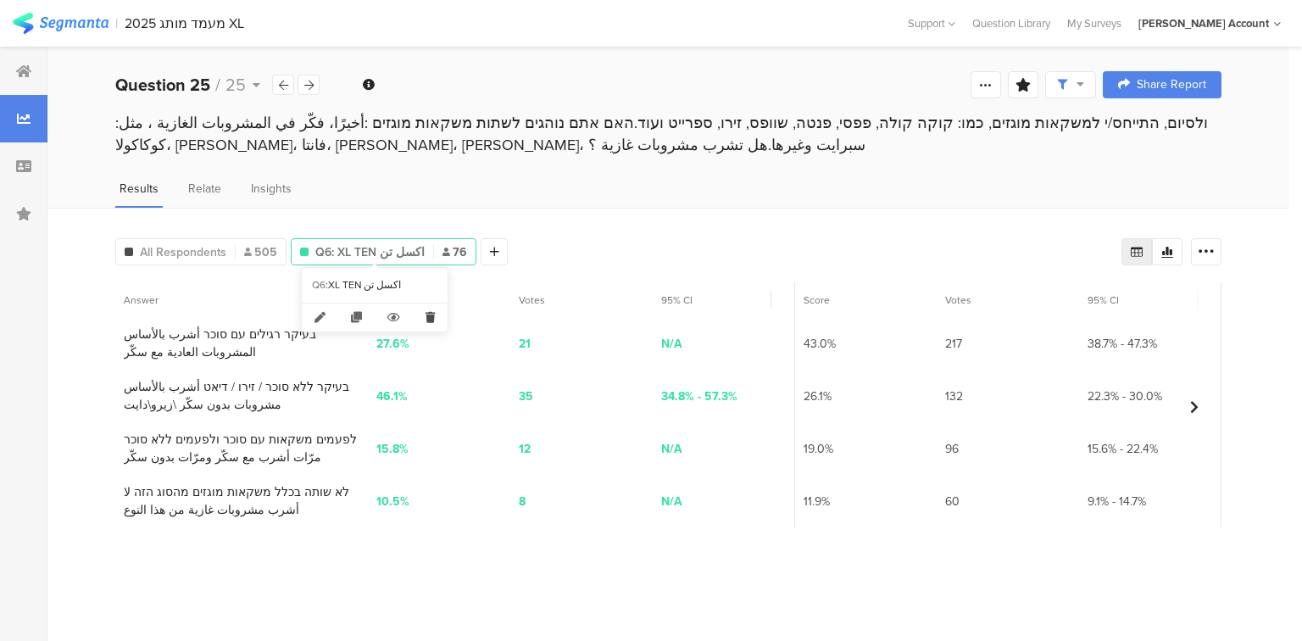
click at [427, 315] on icon at bounding box center [430, 317] width 35 height 28
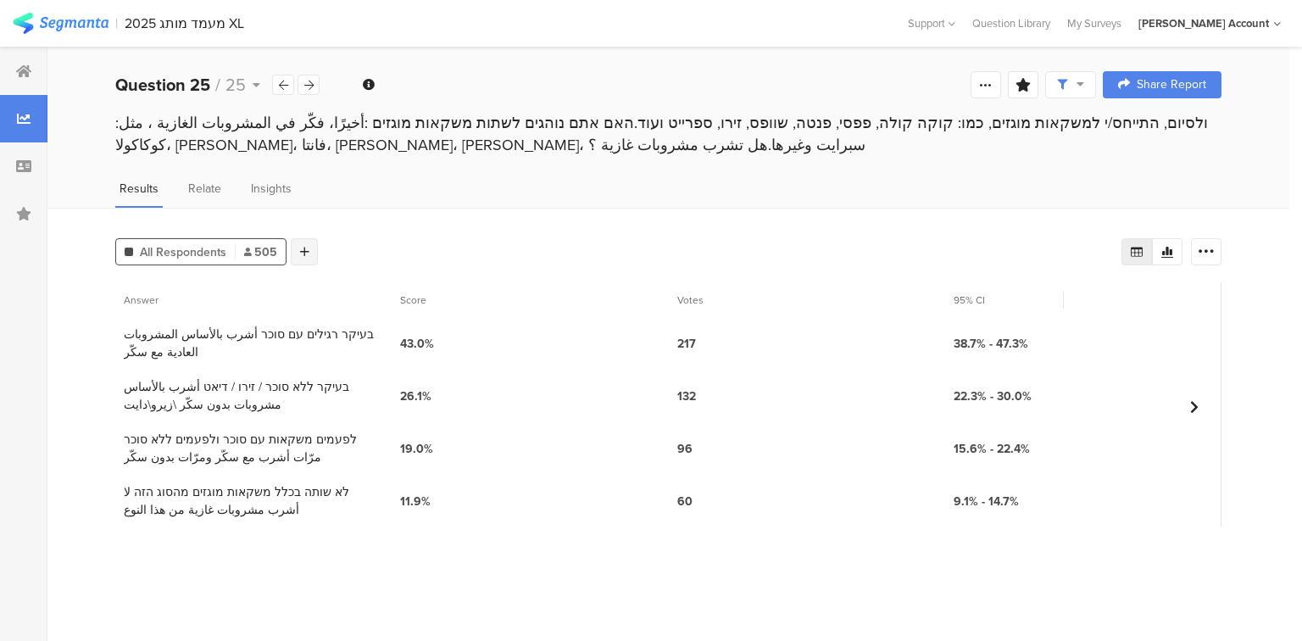
click at [305, 249] on icon at bounding box center [304, 252] width 9 height 12
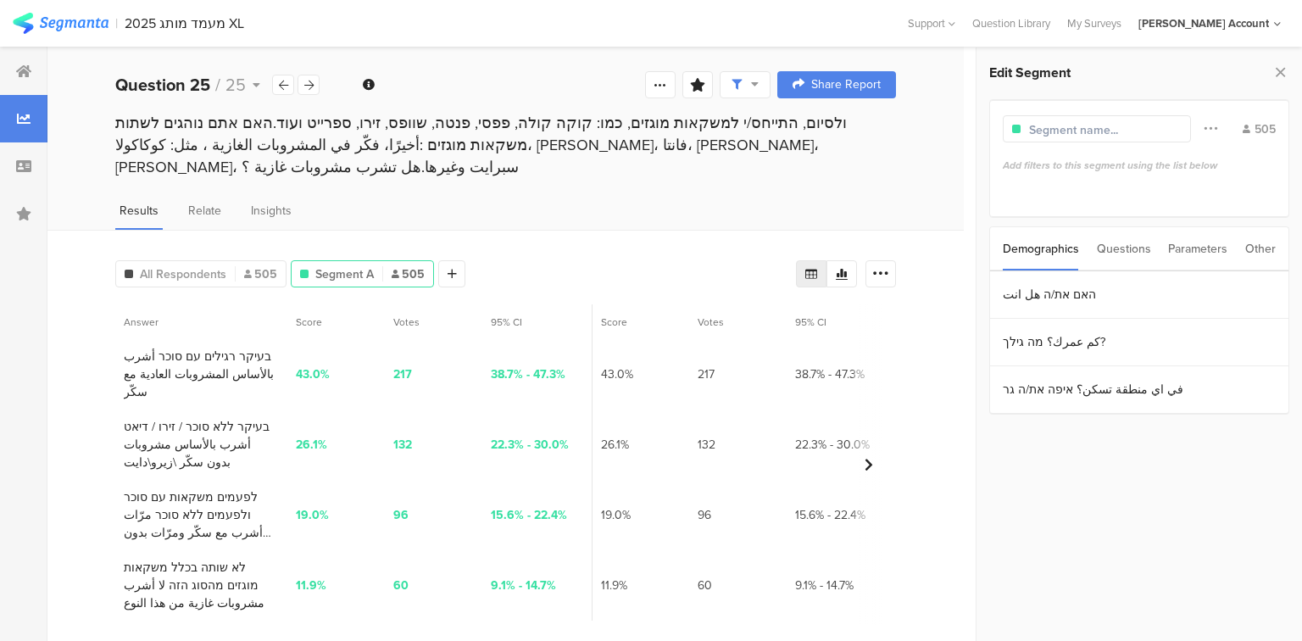
click at [1145, 247] on div "Questions" at bounding box center [1123, 248] width 54 height 43
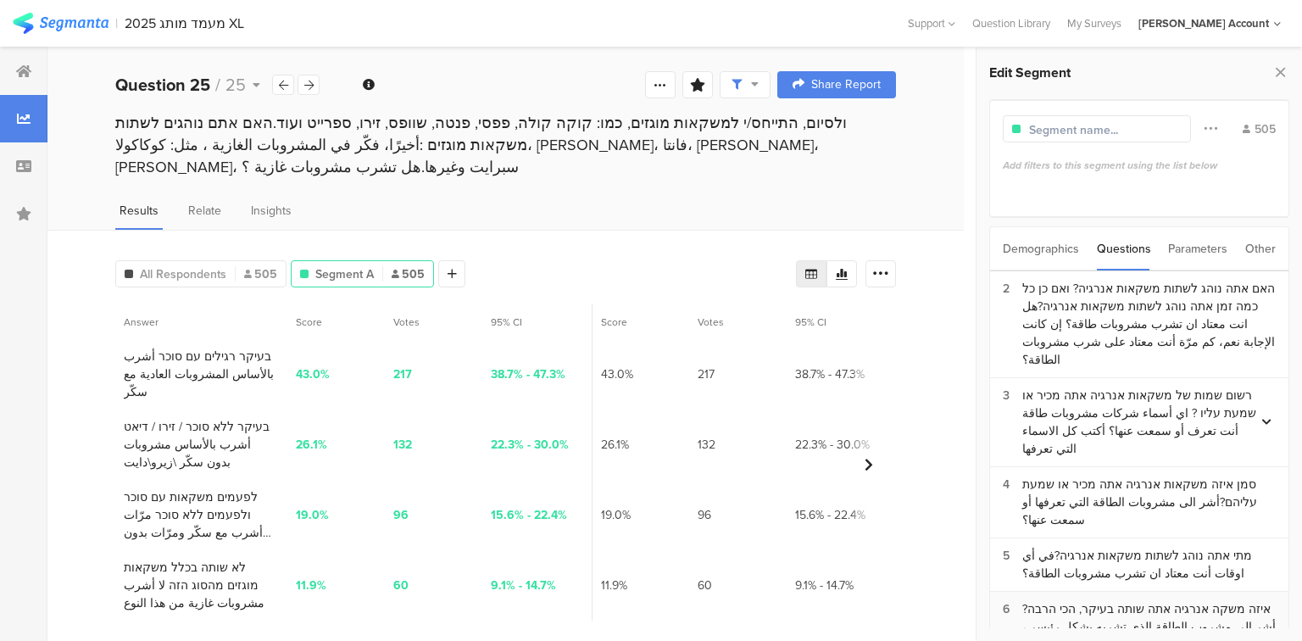
click at [1125, 600] on div "איזה משקה אנרגיה אתה שותה בעיקר, הכי הרבה?أشر الى مشروب الطاقة الذي تشربه بشكل …" at bounding box center [1148, 626] width 253 height 53
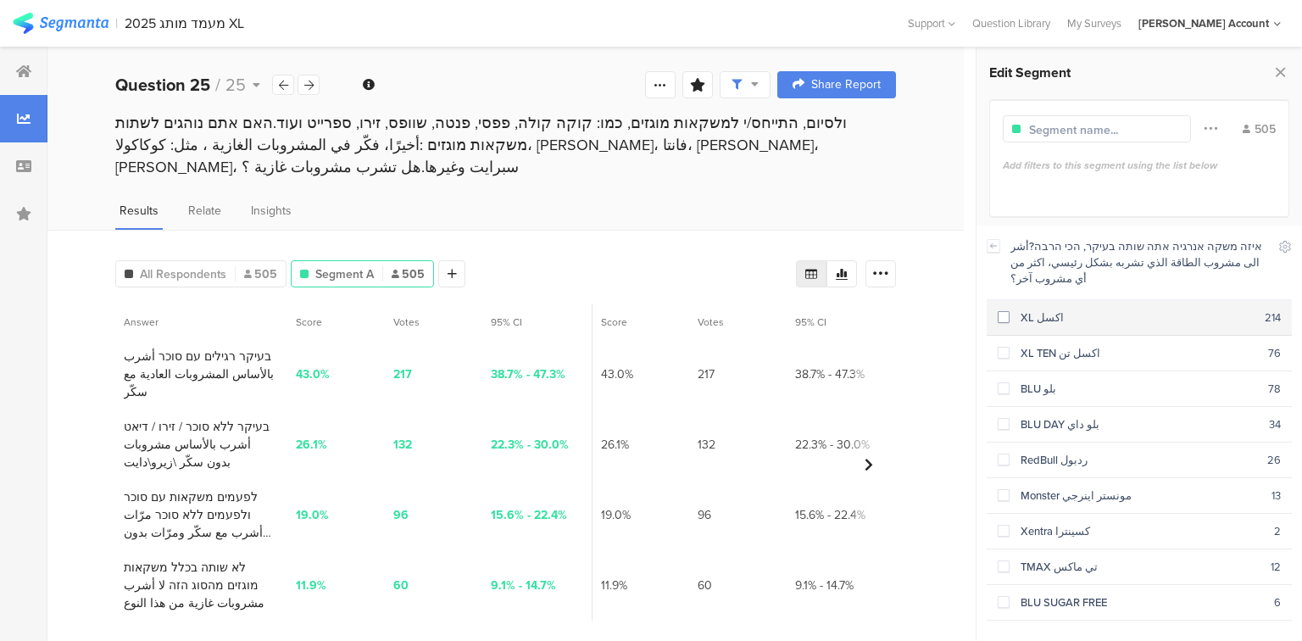
click at [1041, 309] on div "XL اكسل" at bounding box center [1136, 317] width 255 height 16
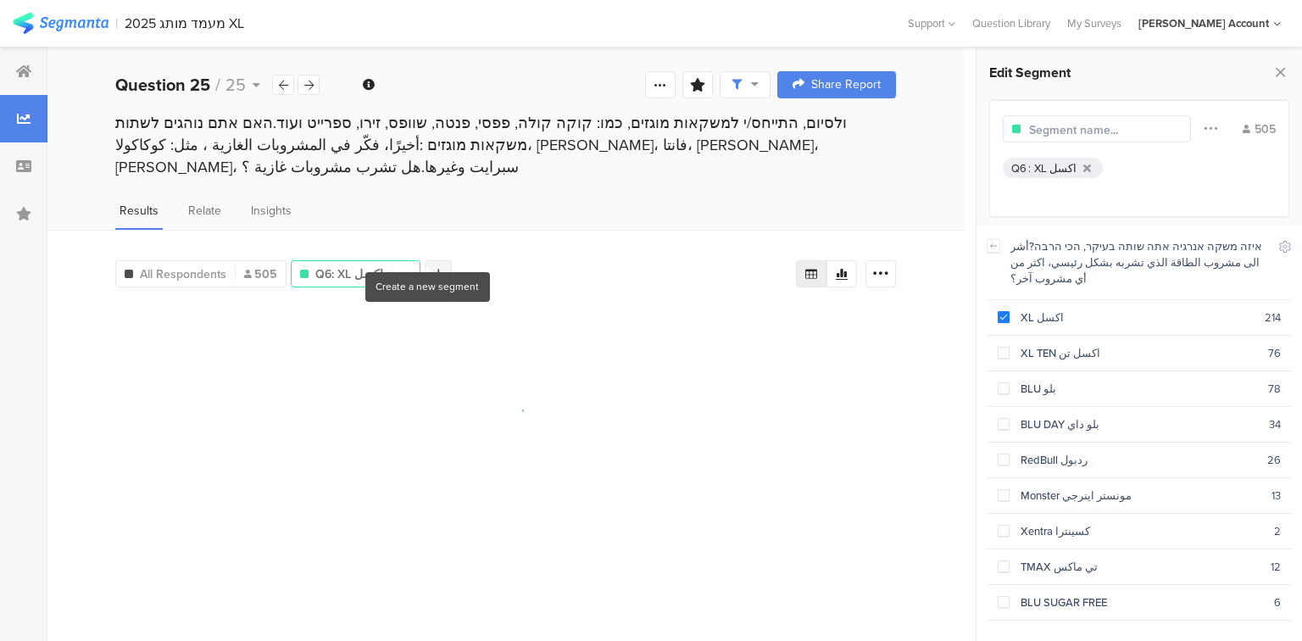
click at [428, 253] on div "All Respondents 505 Q6: XL اكسل 505 Add Segment" at bounding box center [283, 270] width 336 height 34
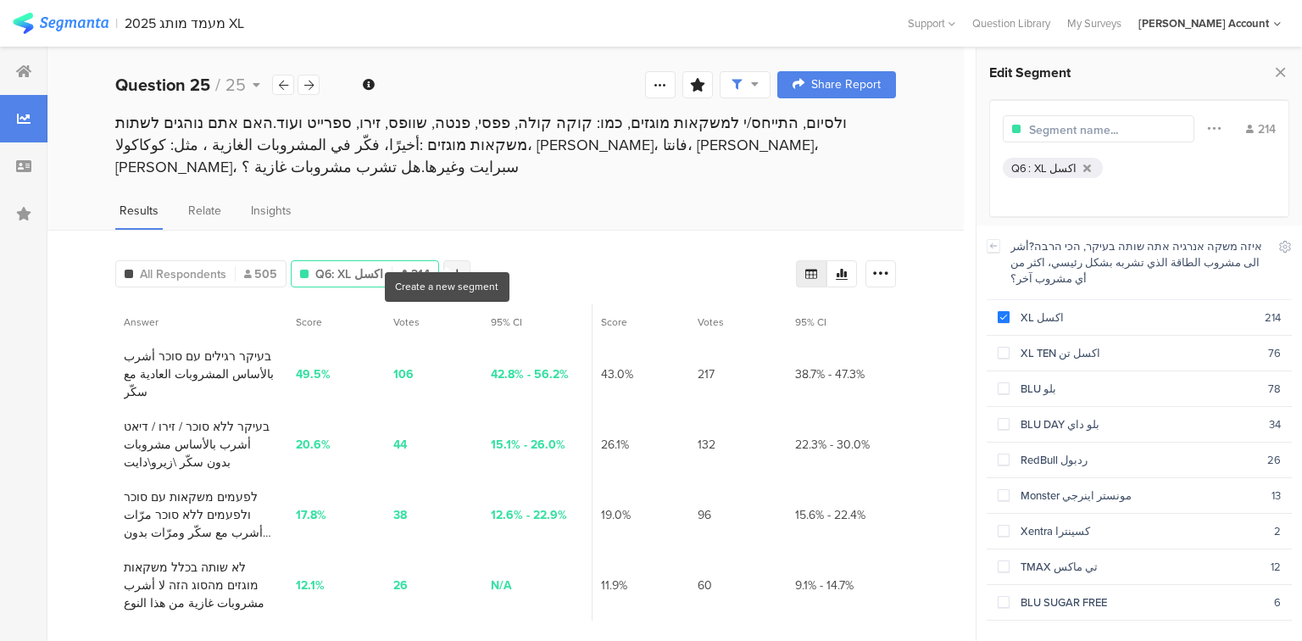
click at [452, 268] on icon at bounding box center [456, 274] width 9 height 12
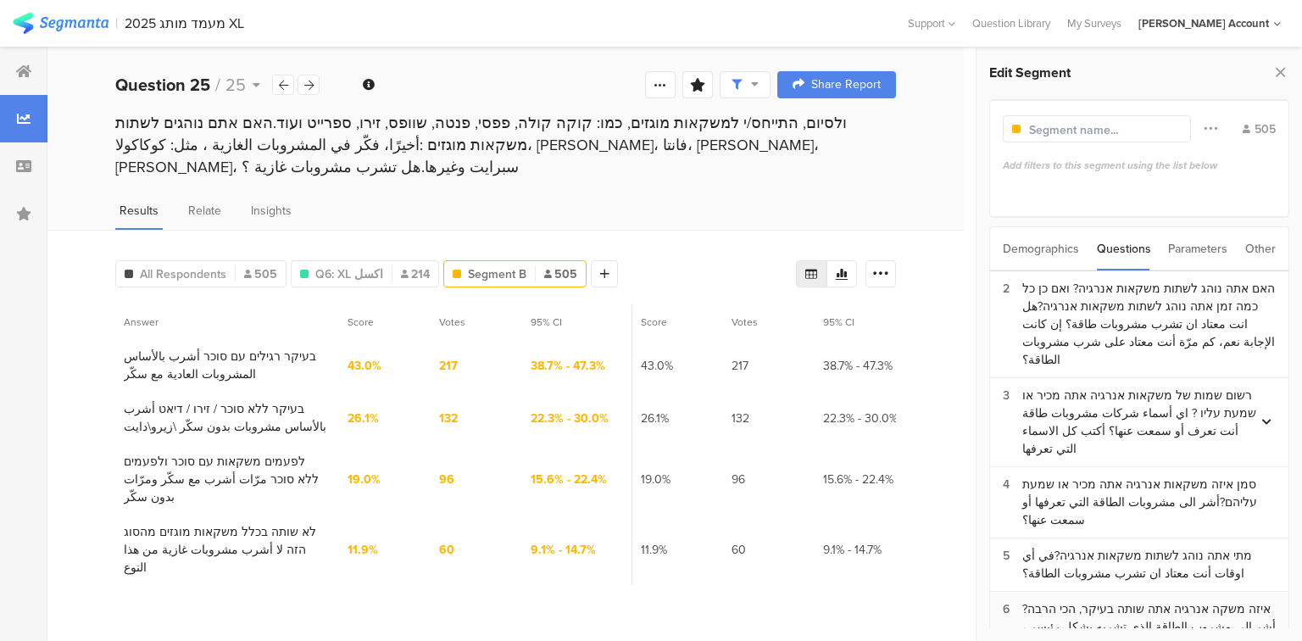
click at [1098, 600] on div "איזה משקה אנרגיה אתה שותה בעיקר, הכי הרבה?أشر الى مشروب الطاقة الذي تشربه بشكل …" at bounding box center [1148, 626] width 253 height 53
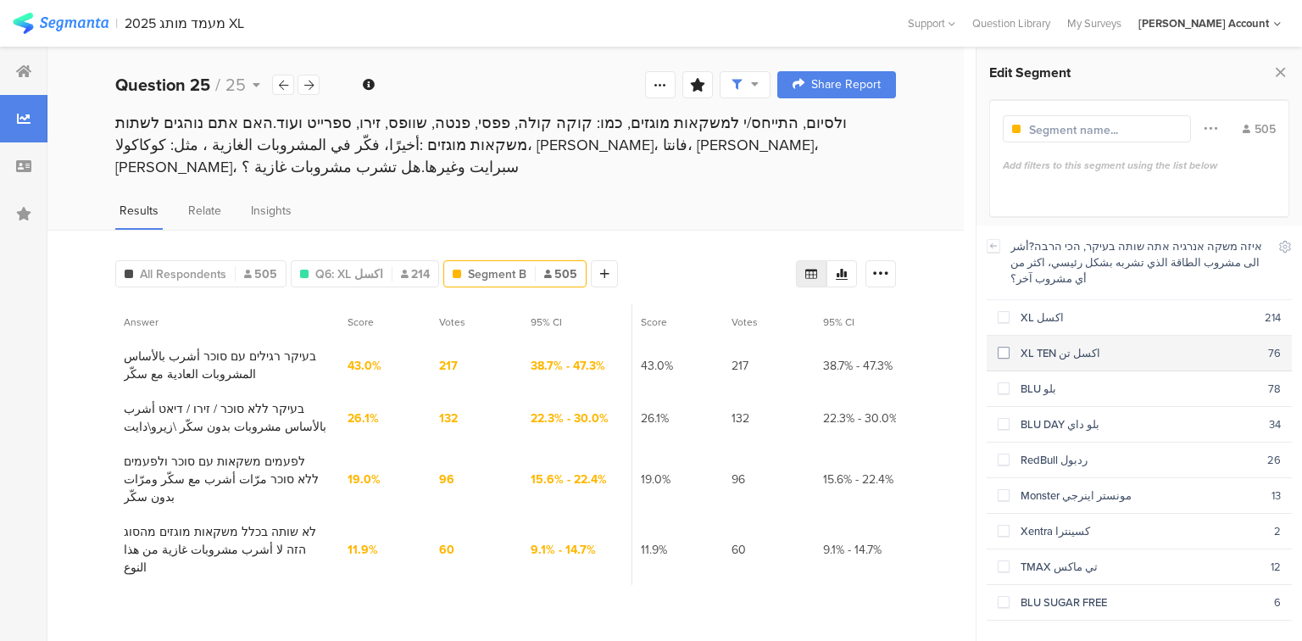
click at [1025, 345] on div "XL TEN اكسل تن" at bounding box center [1138, 353] width 258 height 16
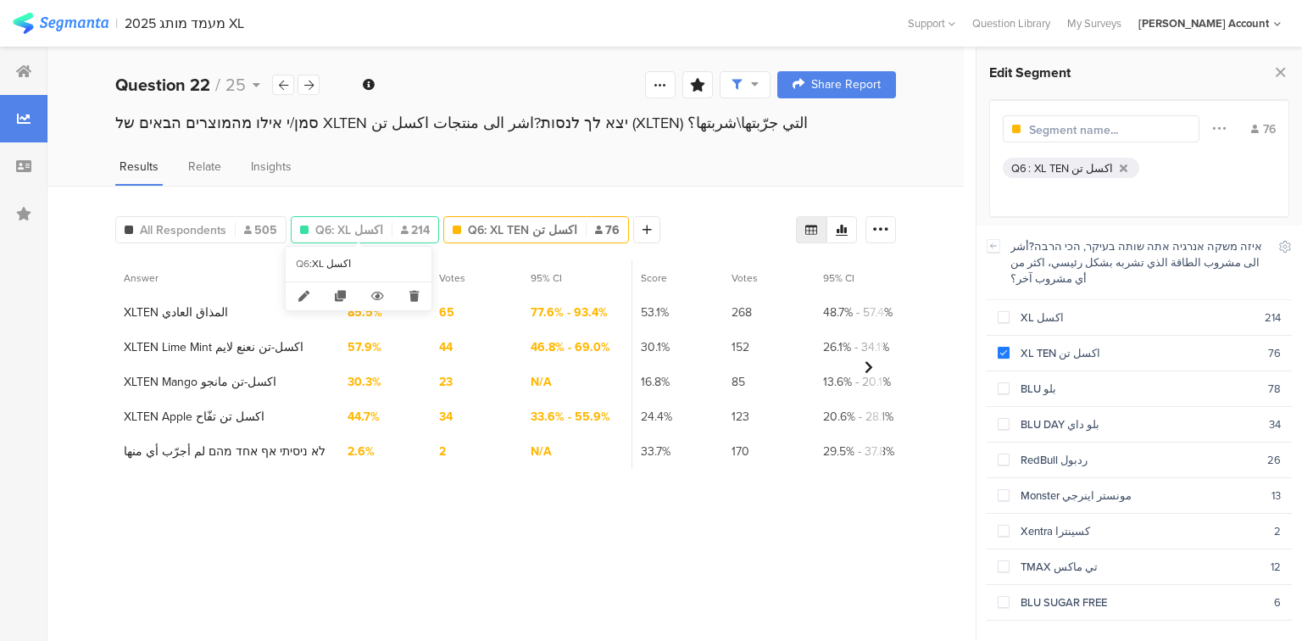
click at [352, 228] on span "Q6: XL اكسل" at bounding box center [349, 230] width 68 height 18
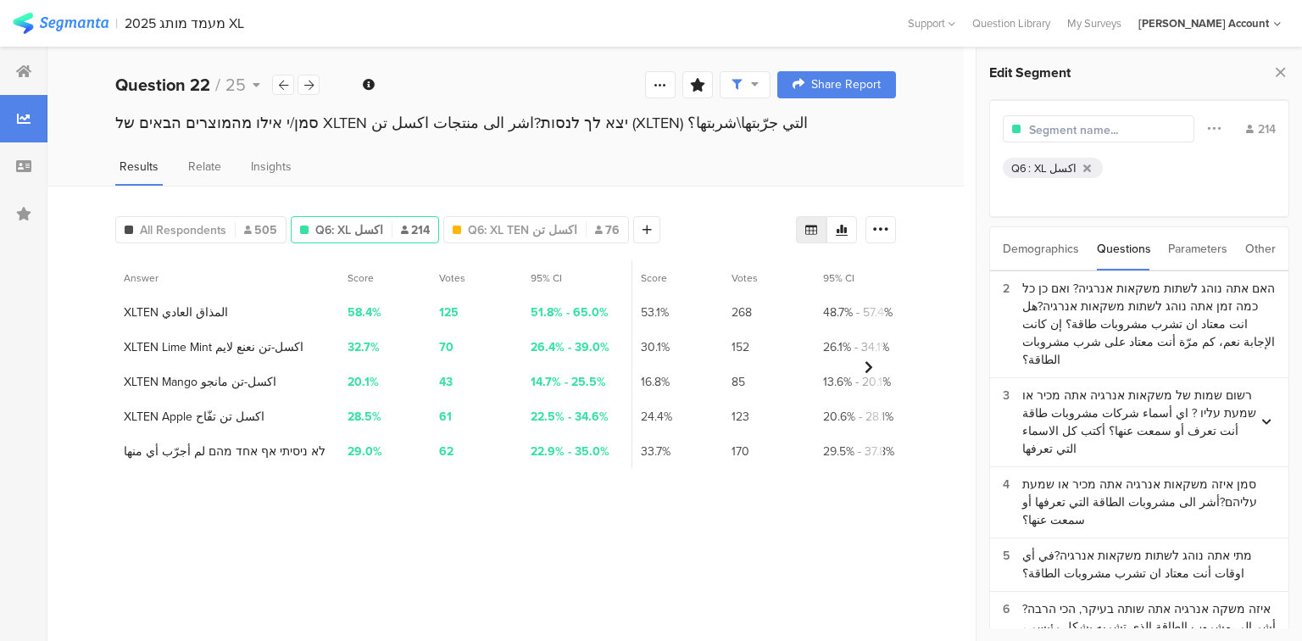
click at [1029, 130] on input "text" at bounding box center [1102, 130] width 147 height 18
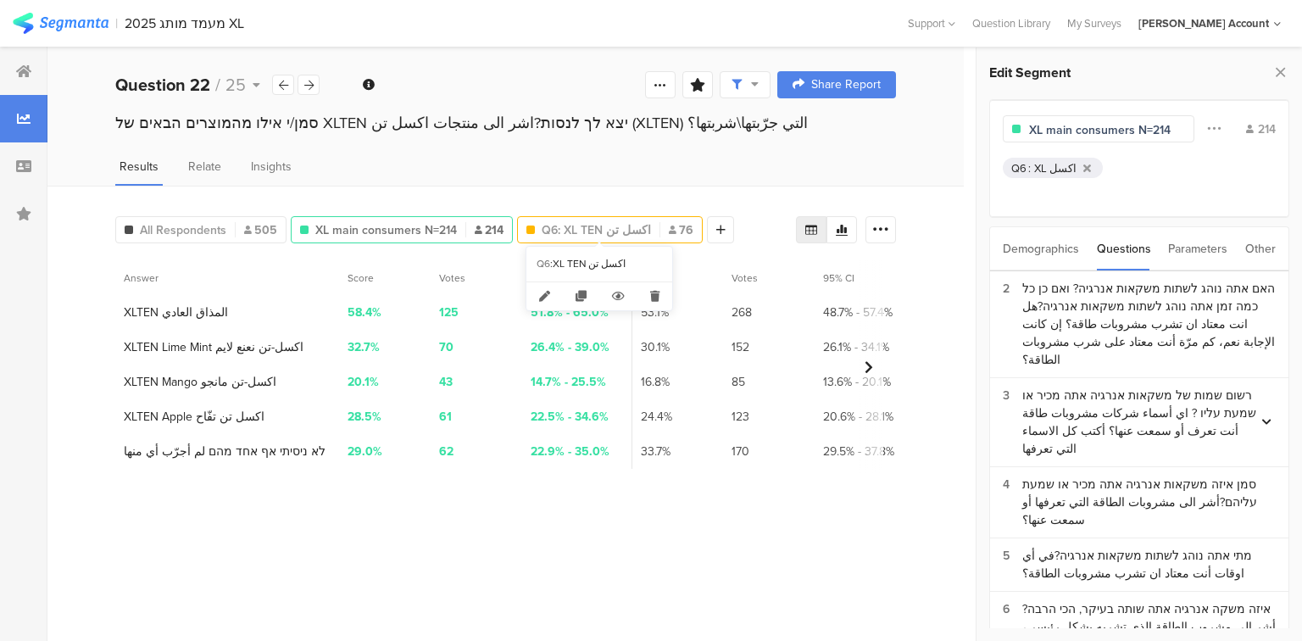
type input "XL main consumers N=214"
click at [613, 224] on span "Q6: XL TEN اكسل تن" at bounding box center [595, 230] width 109 height 18
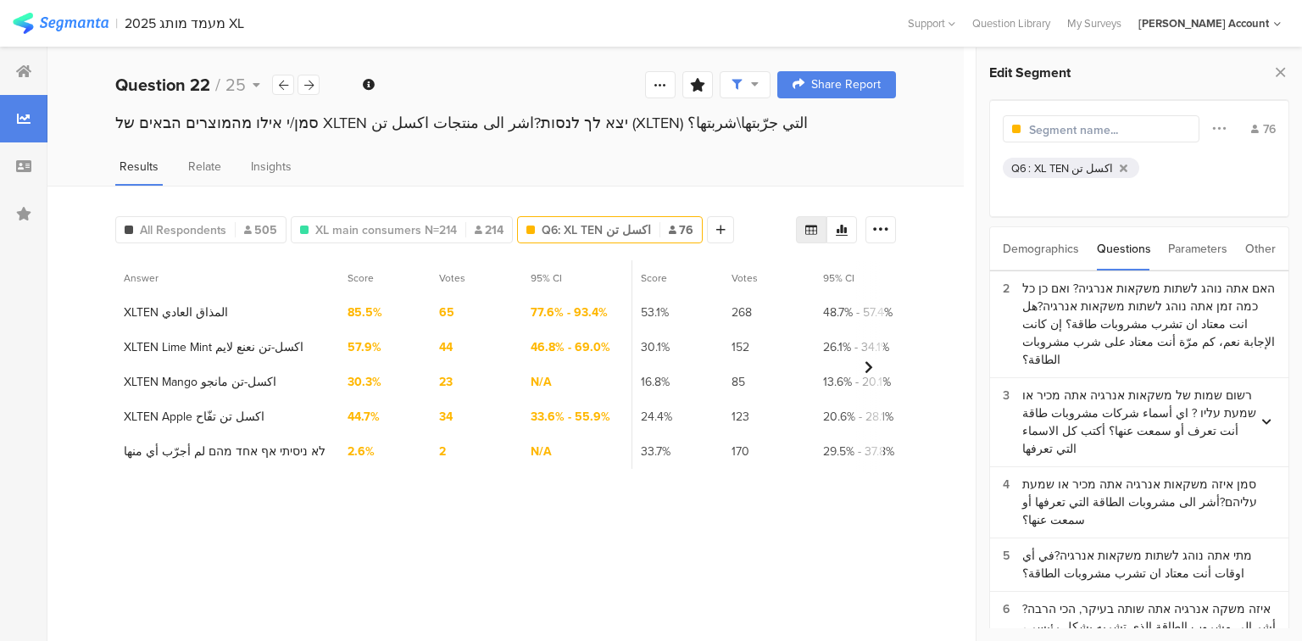
click at [1061, 132] on input "text" at bounding box center [1102, 130] width 147 height 18
click at [1131, 126] on input "XLTEN main consujmers" at bounding box center [1102, 130] width 147 height 18
type input "XLTEN main consumers"
click at [1274, 66] on icon at bounding box center [1280, 72] width 18 height 24
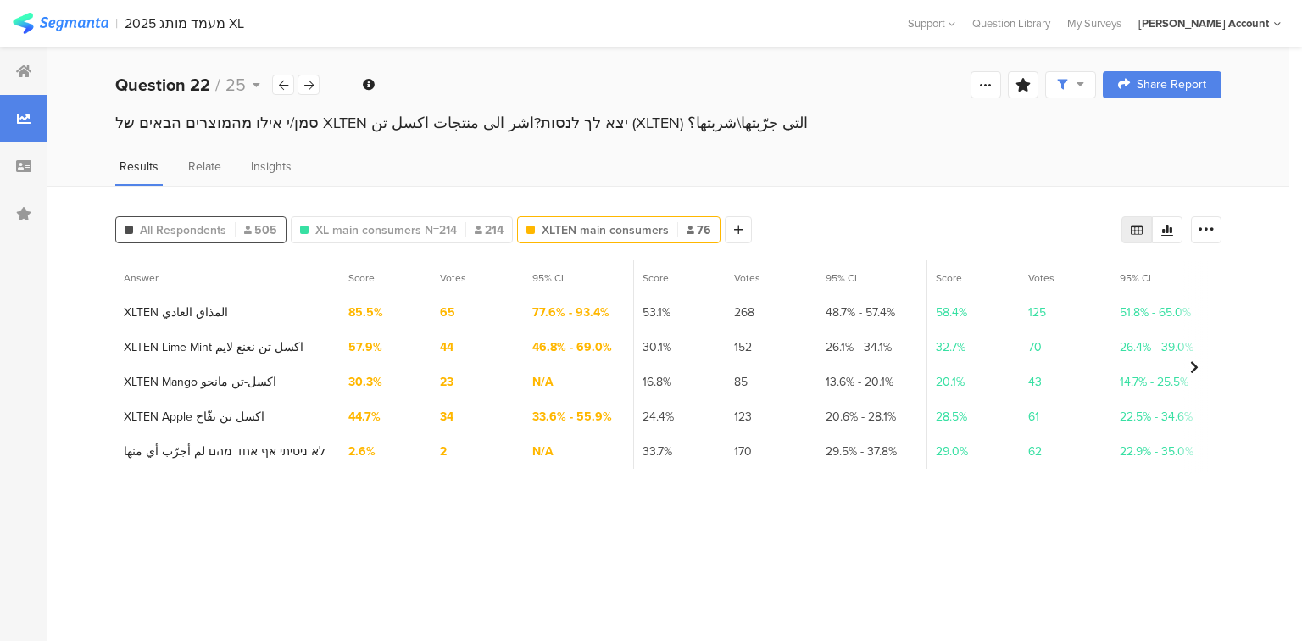
click at [154, 227] on span "All Respondents" at bounding box center [183, 230] width 86 height 18
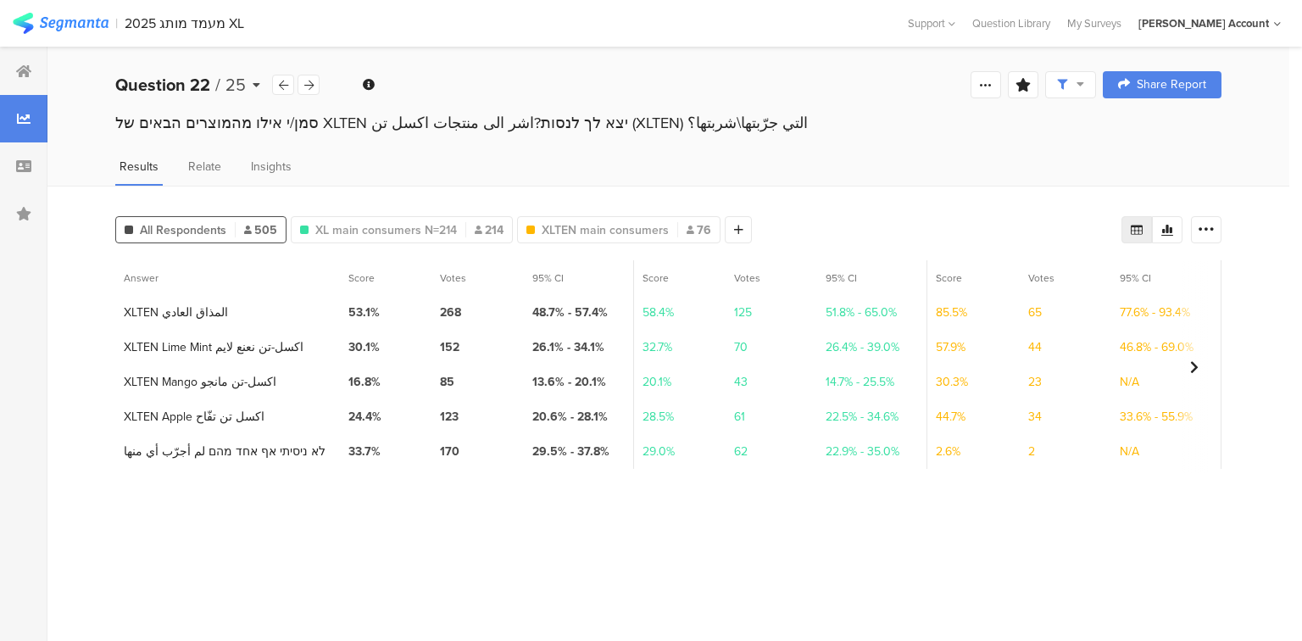
click at [201, 86] on b "Question 22" at bounding box center [162, 84] width 95 height 25
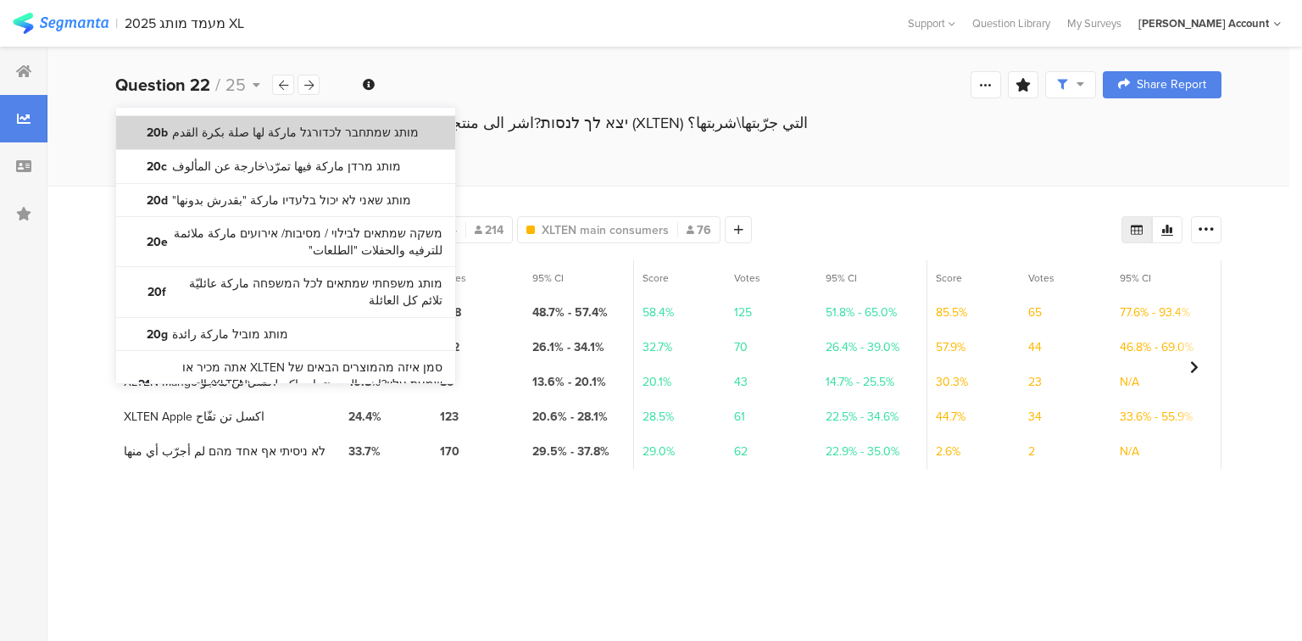
scroll to position [1951, 0]
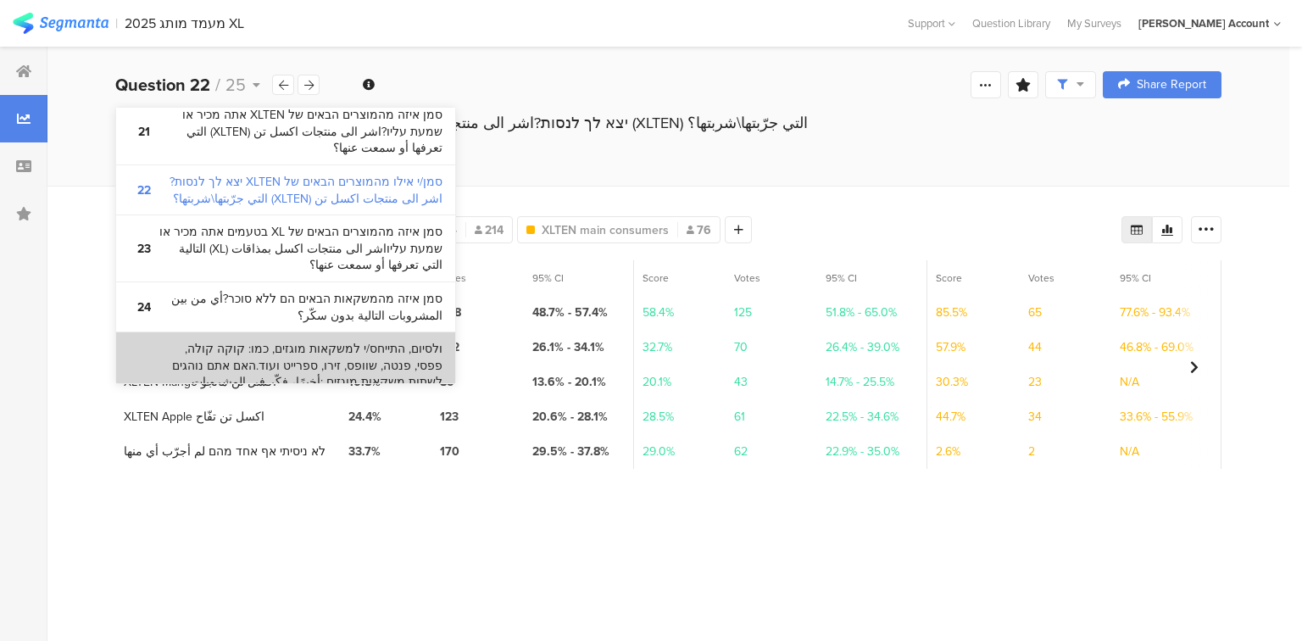
click at [214, 341] on bdi "ולסיום, התייחס/י למשקאות מוגזים, כמו: קוקה קולה, פפסי, פנטה, שוופס, זירו, ספריי…" at bounding box center [300, 391] width 283 height 100
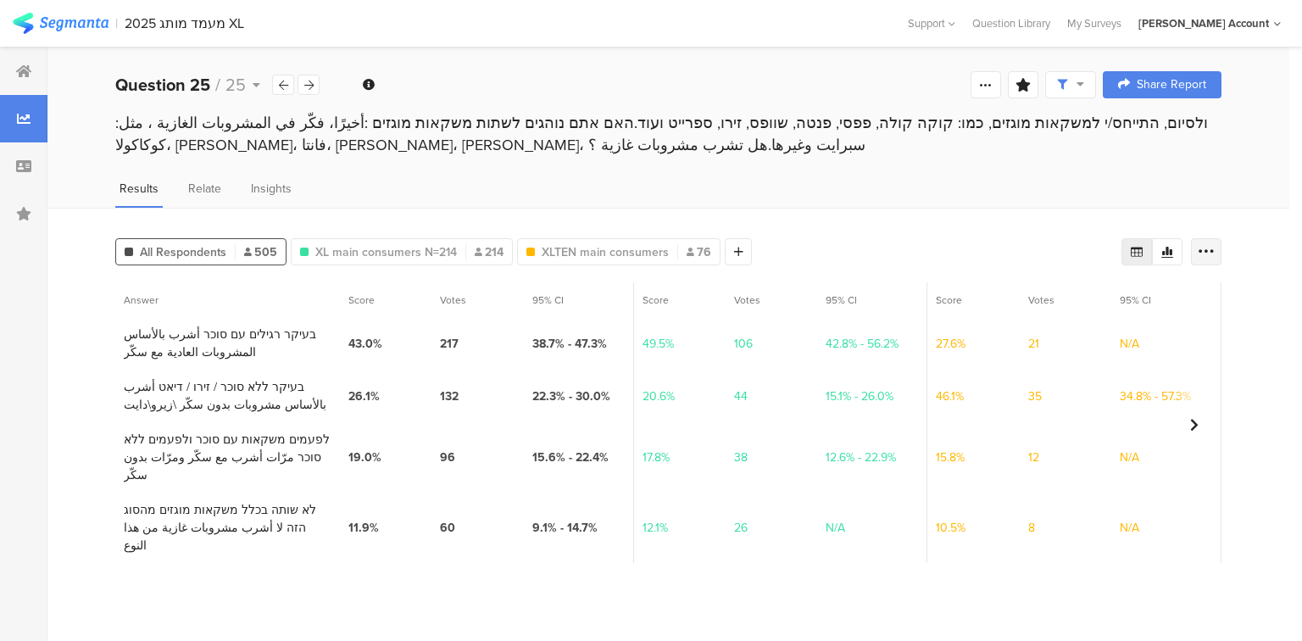
click at [1217, 247] on div at bounding box center [1206, 251] width 31 height 27
click at [1067, 295] on span "Export as Excel" at bounding box center [1042, 298] width 80 height 17
